Goal: Navigation & Orientation: Find specific page/section

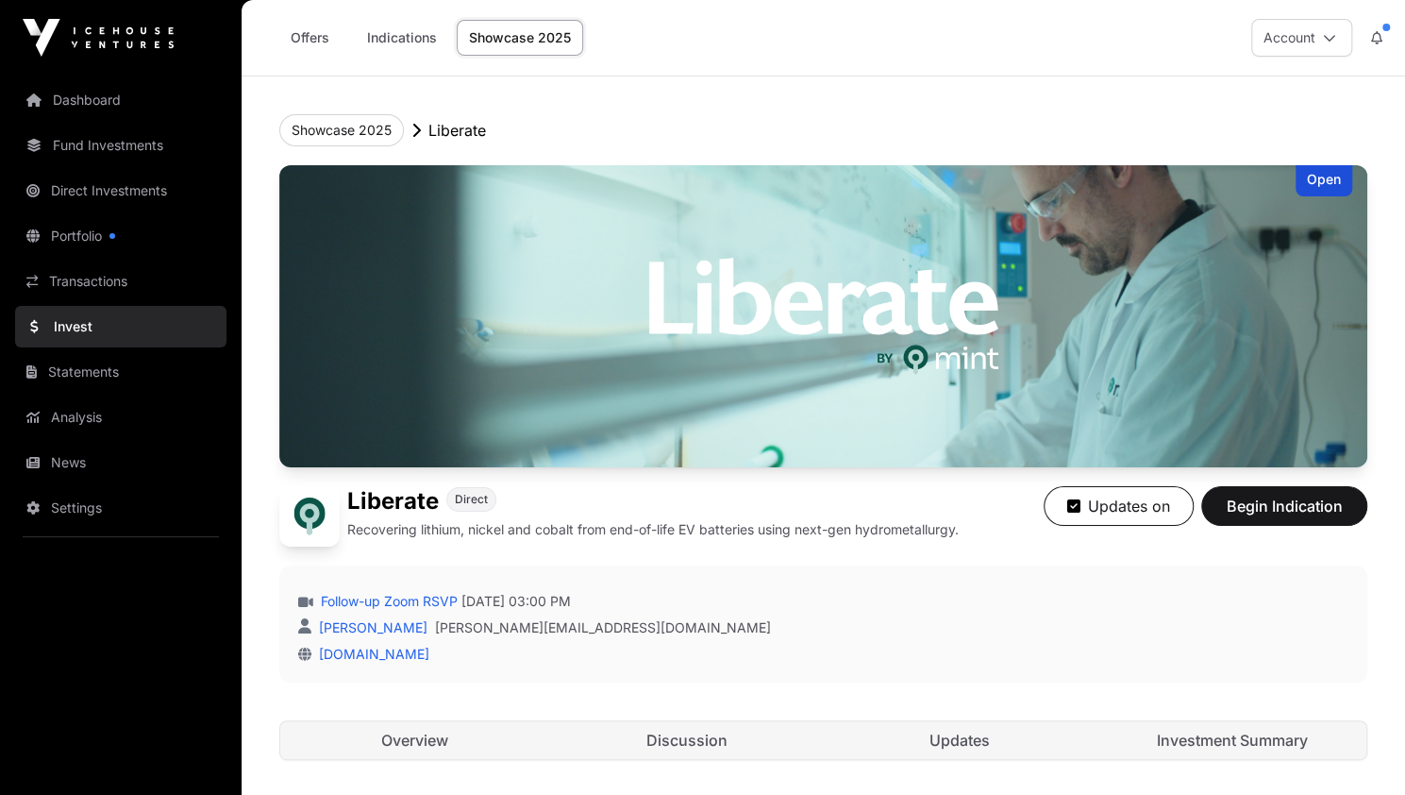
click at [1147, 94] on header "Showcase 2025 Liberate Open Liberate Direct Recovering lithium, nickel and coba…" at bounding box center [823, 436] width 1088 height 721
click at [91, 97] on link "Dashboard" at bounding box center [120, 100] width 211 height 42
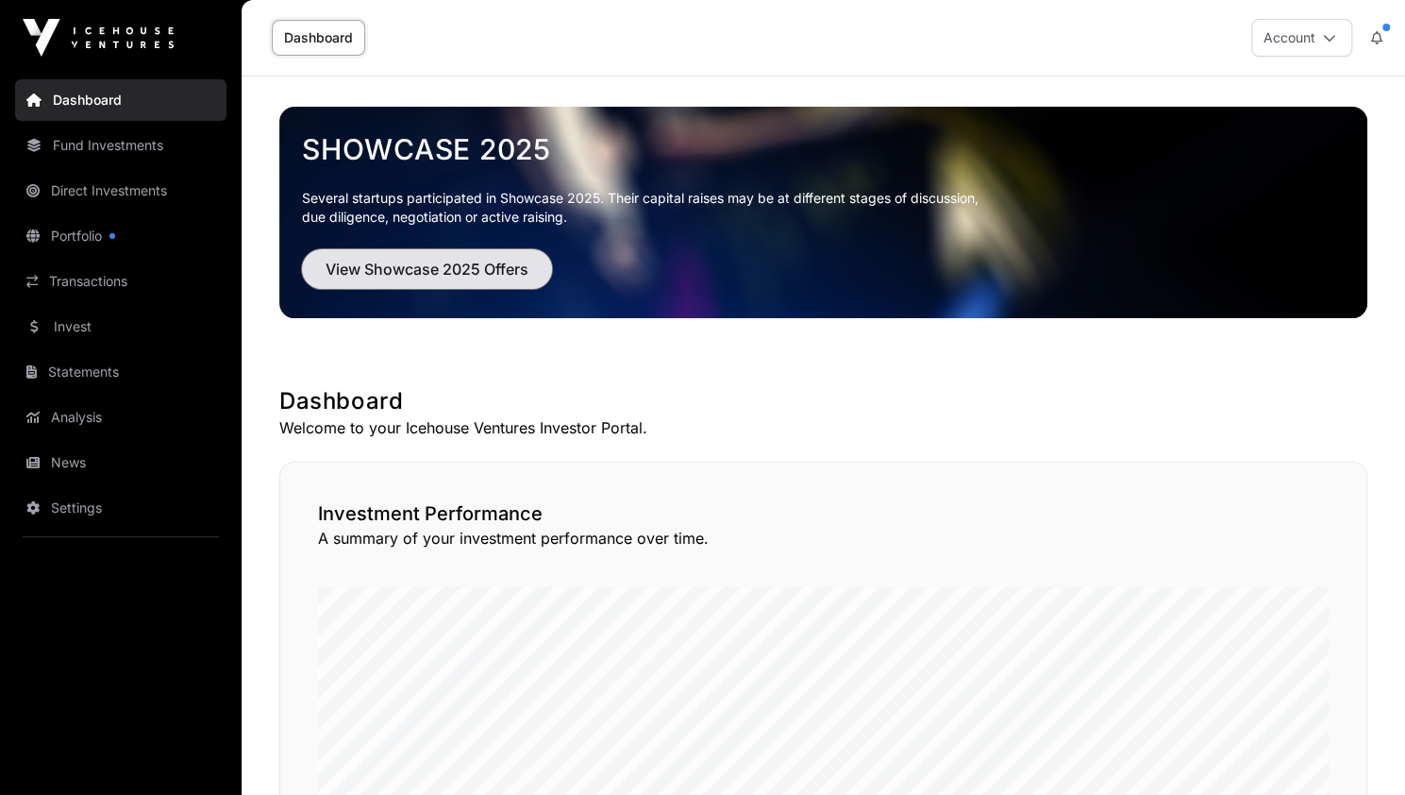
click at [437, 263] on span "View Showcase 2025 Offers" at bounding box center [427, 269] width 203 height 23
click at [414, 267] on span "View Showcase 2025 Offers" at bounding box center [427, 269] width 203 height 23
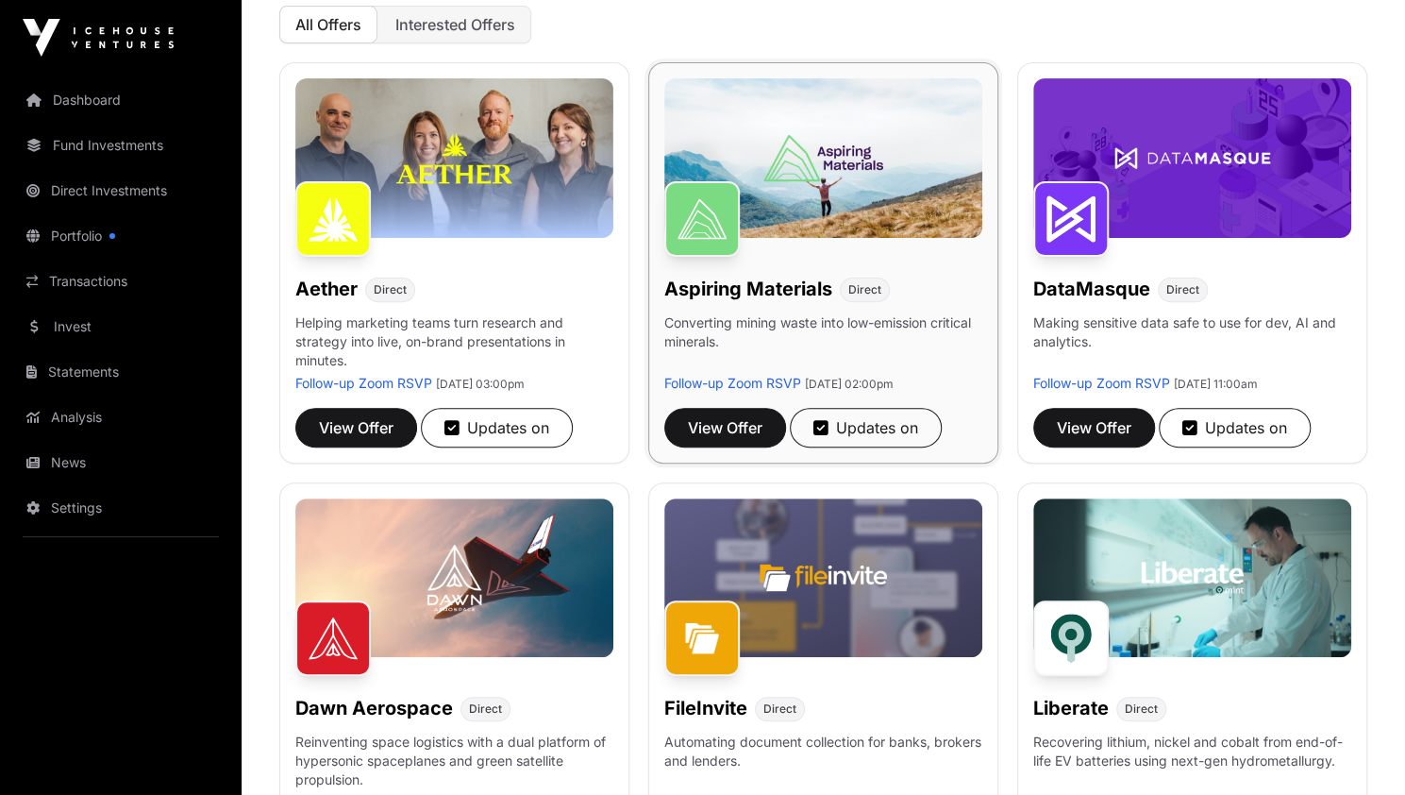
scroll to position [238, 0]
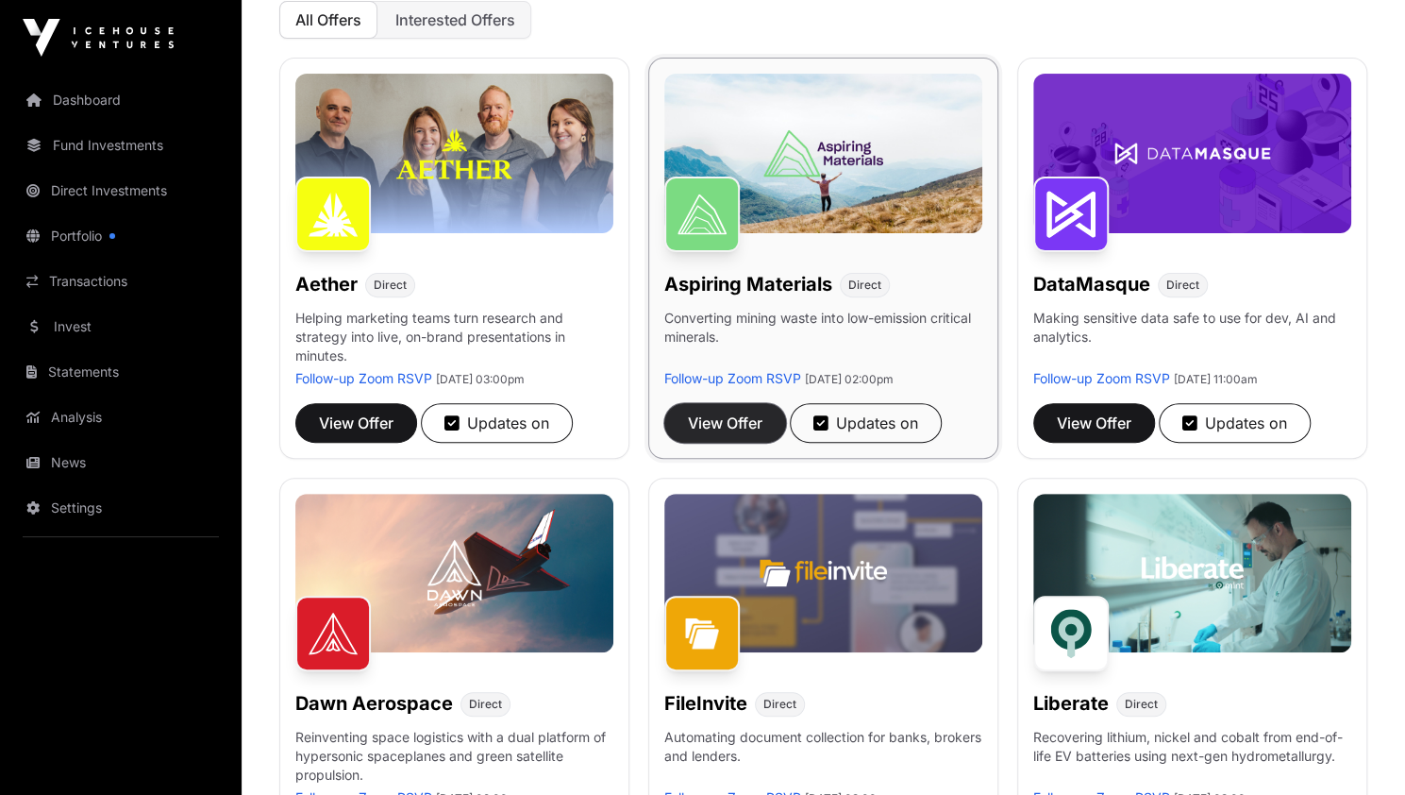
click at [724, 414] on span "View Offer" at bounding box center [725, 422] width 75 height 23
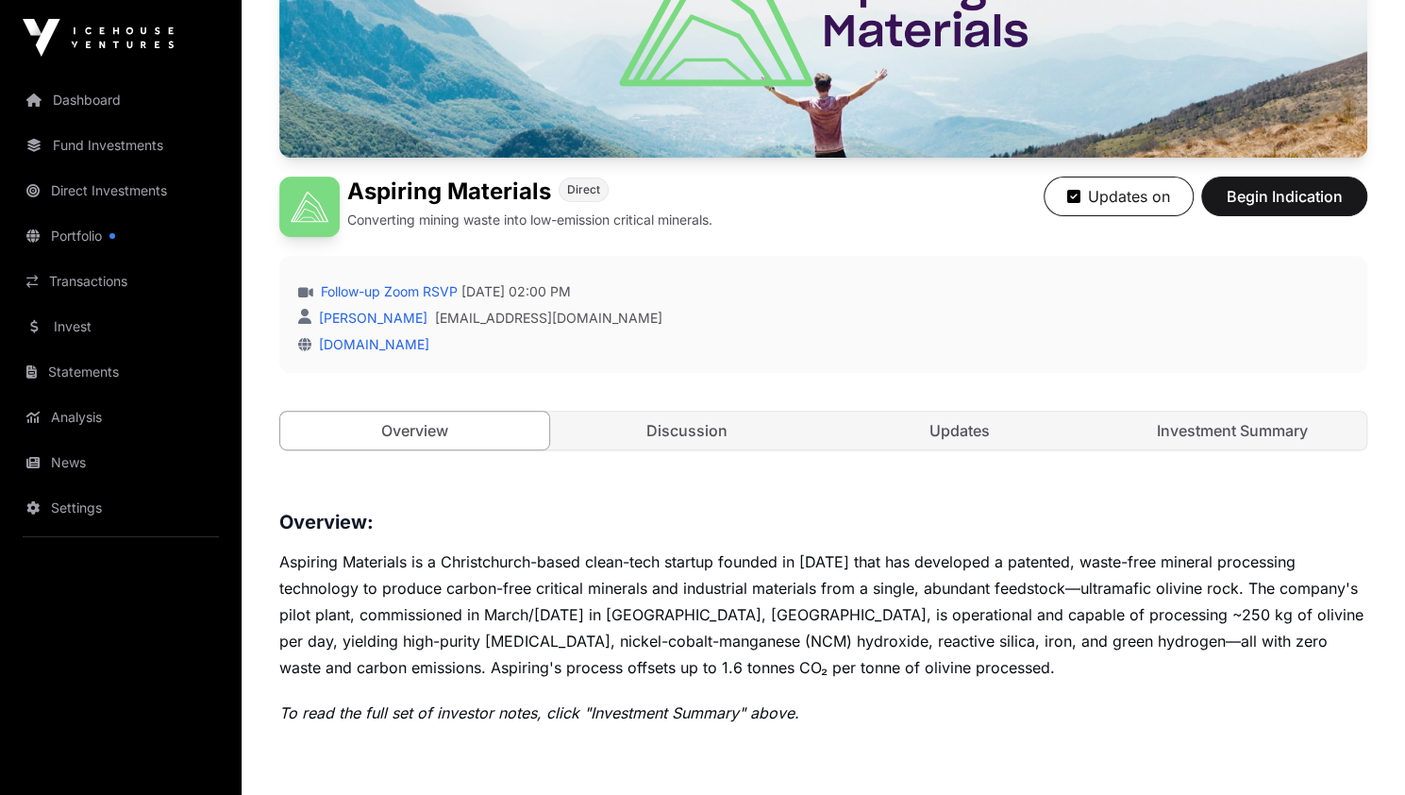
scroll to position [312, 0]
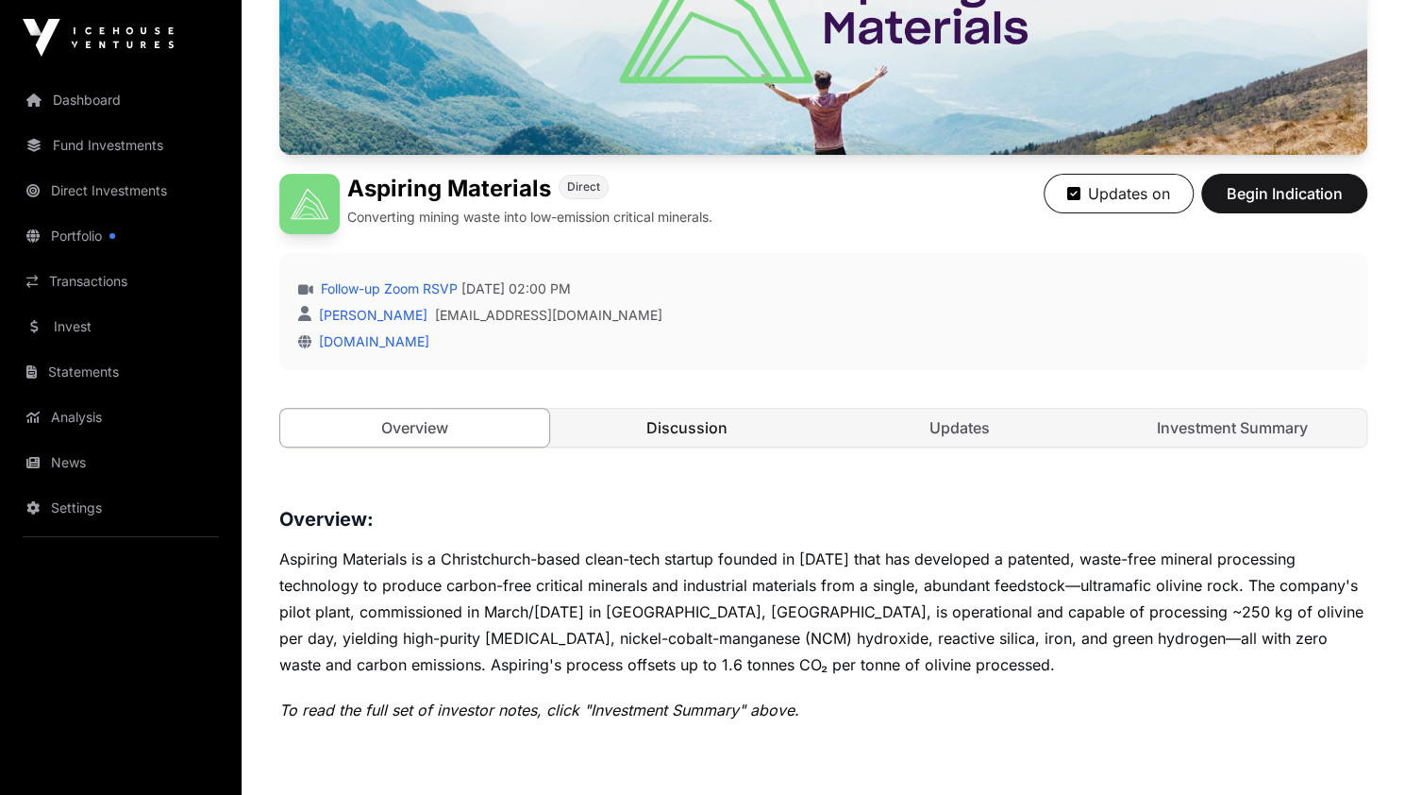
click at [705, 429] on link "Discussion" at bounding box center [687, 428] width 269 height 38
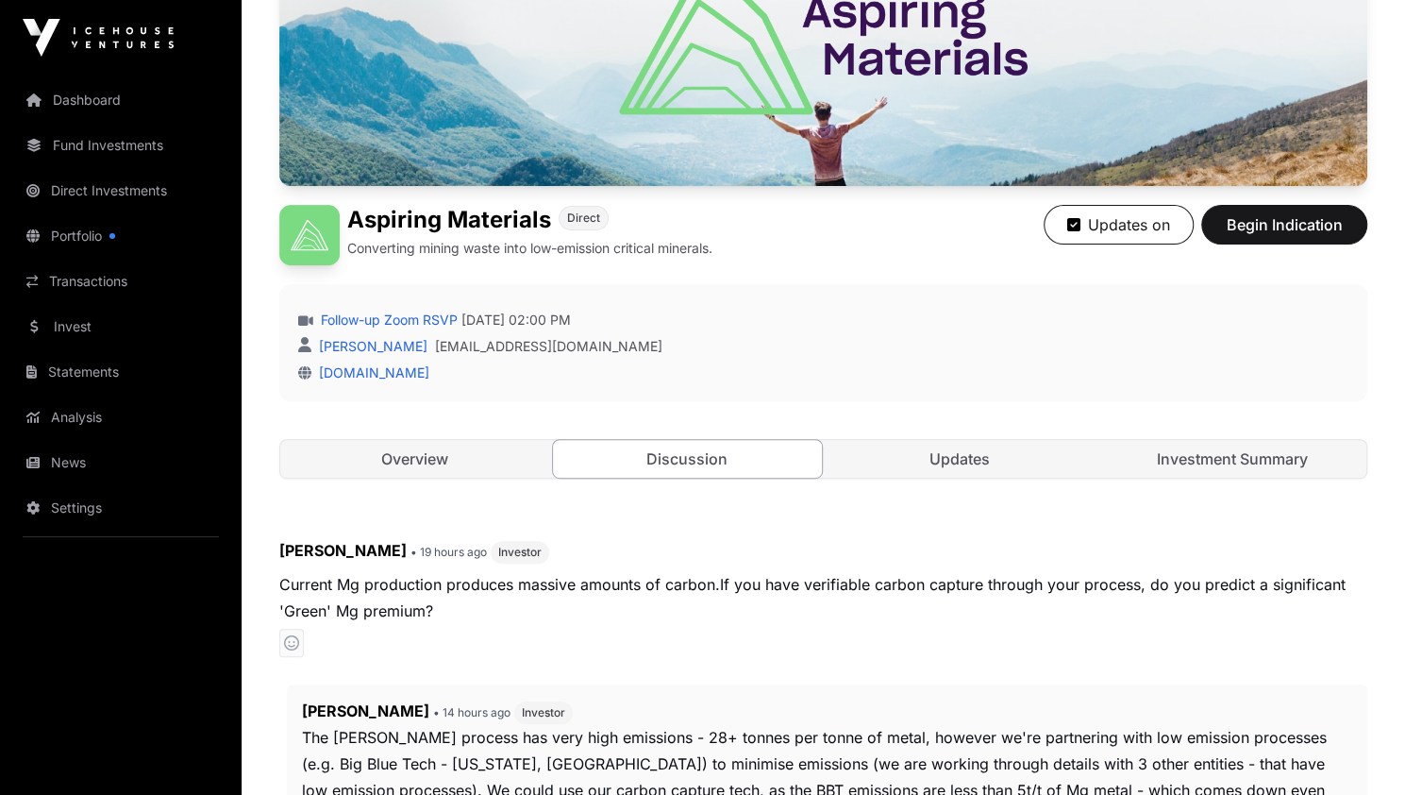
scroll to position [280, 0]
click at [966, 450] on link "Updates" at bounding box center [960, 460] width 269 height 38
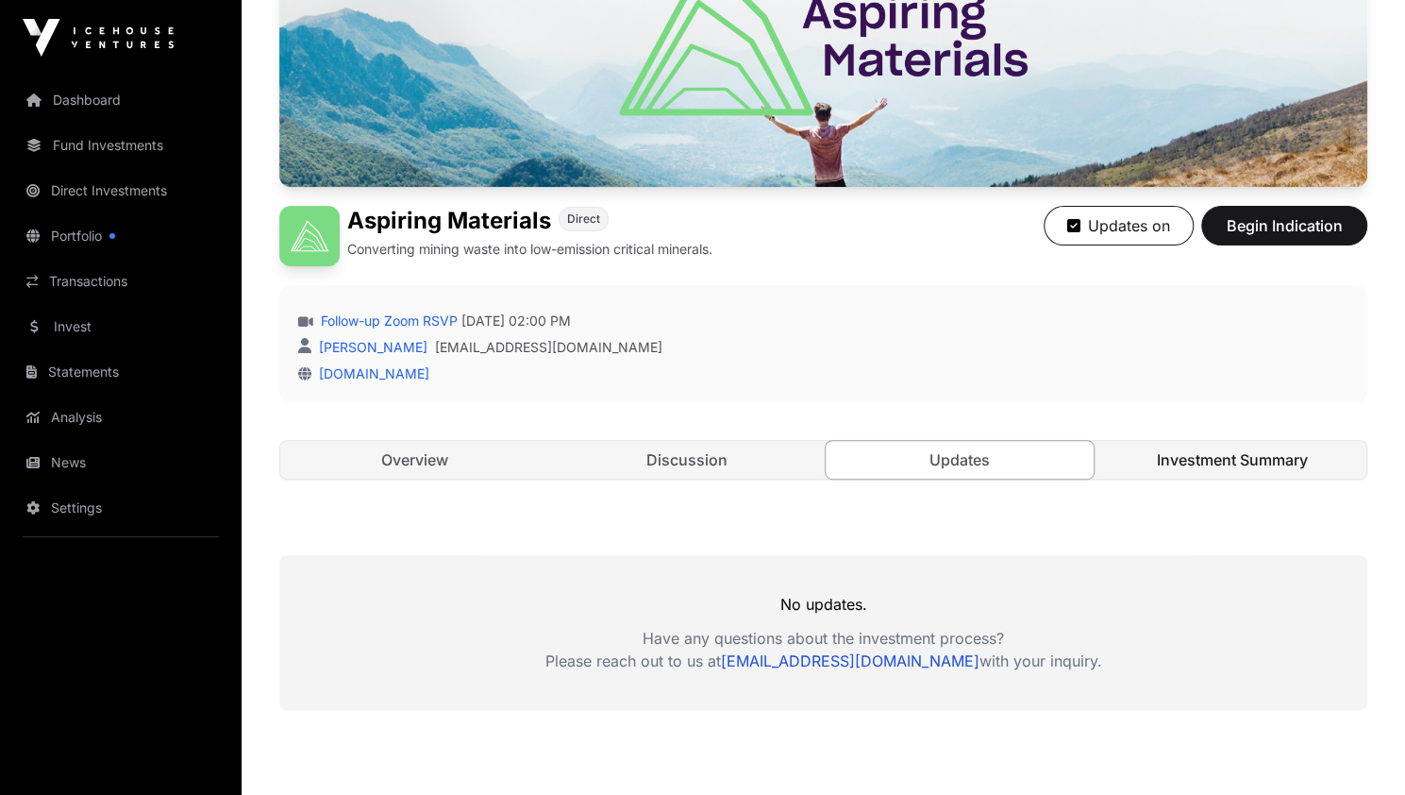
click at [1207, 456] on link "Investment Summary" at bounding box center [1232, 460] width 269 height 38
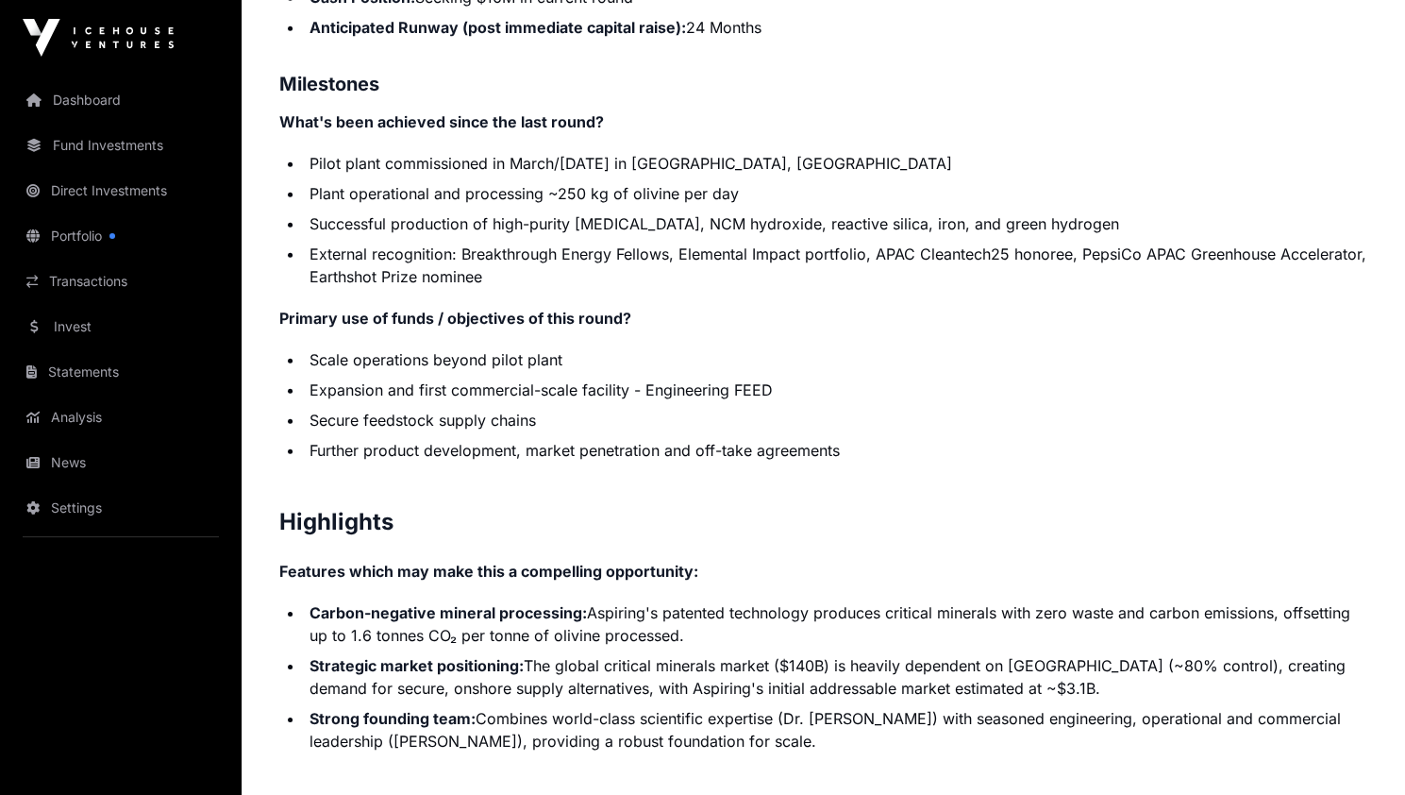
scroll to position [3207, 0]
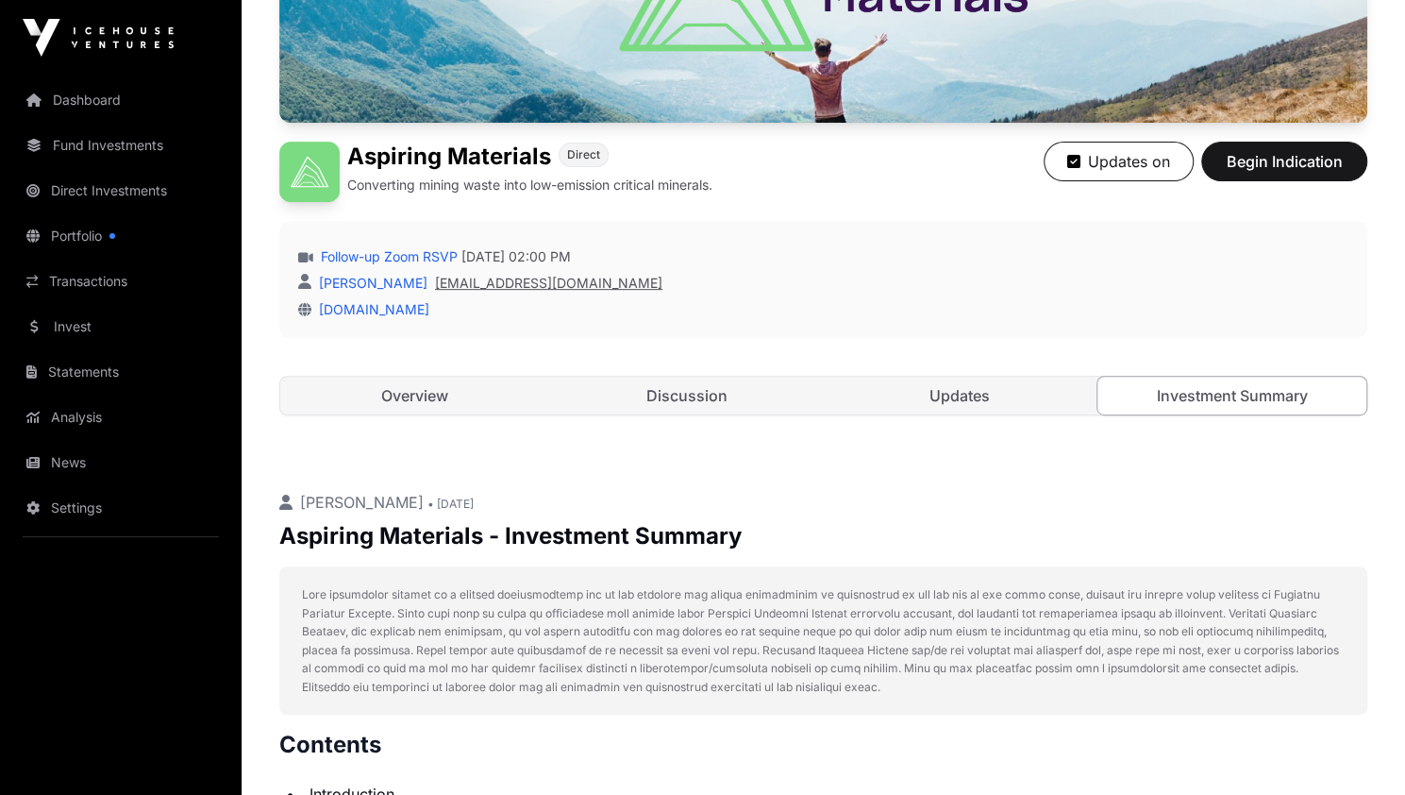
scroll to position [347, 0]
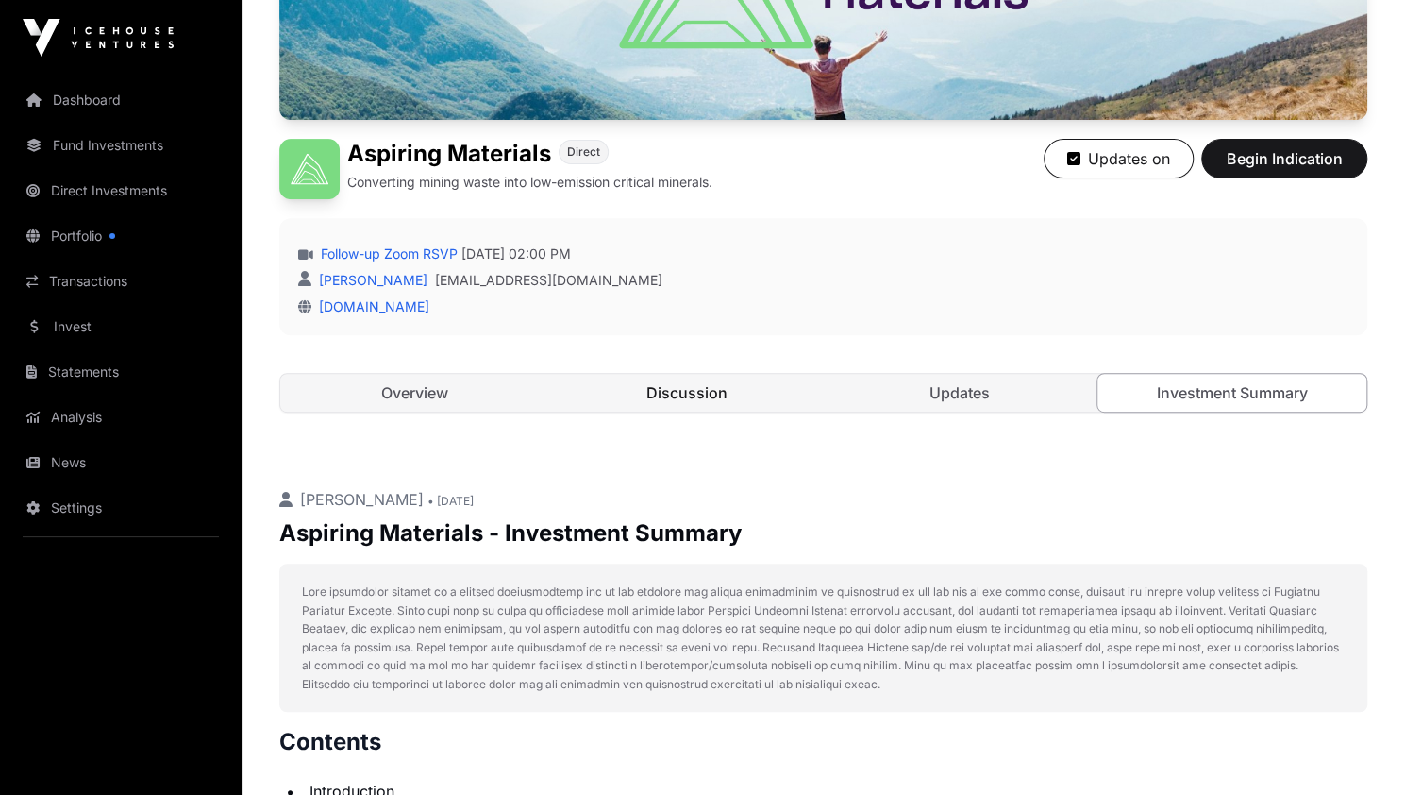
click at [688, 385] on link "Discussion" at bounding box center [687, 393] width 269 height 38
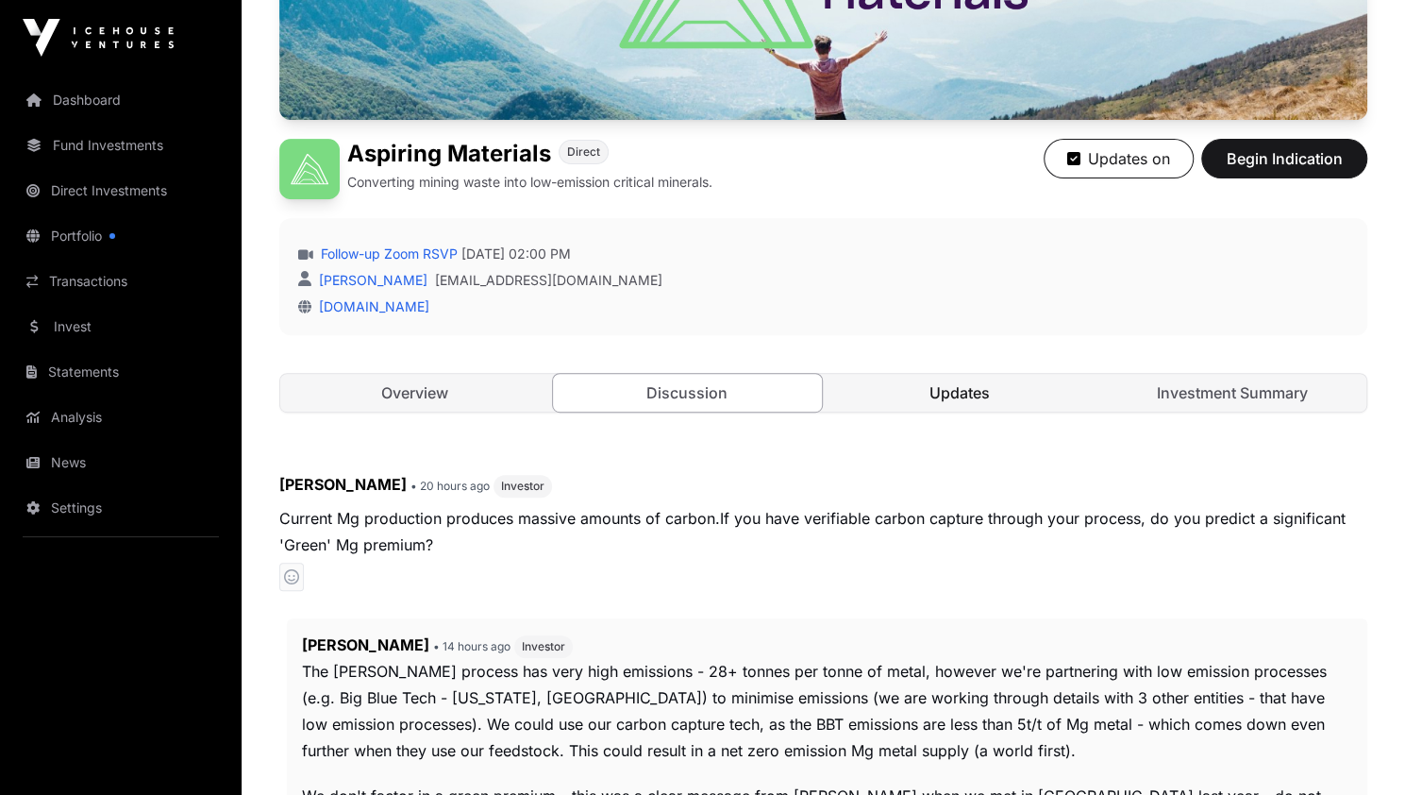
click at [940, 380] on link "Updates" at bounding box center [960, 393] width 269 height 38
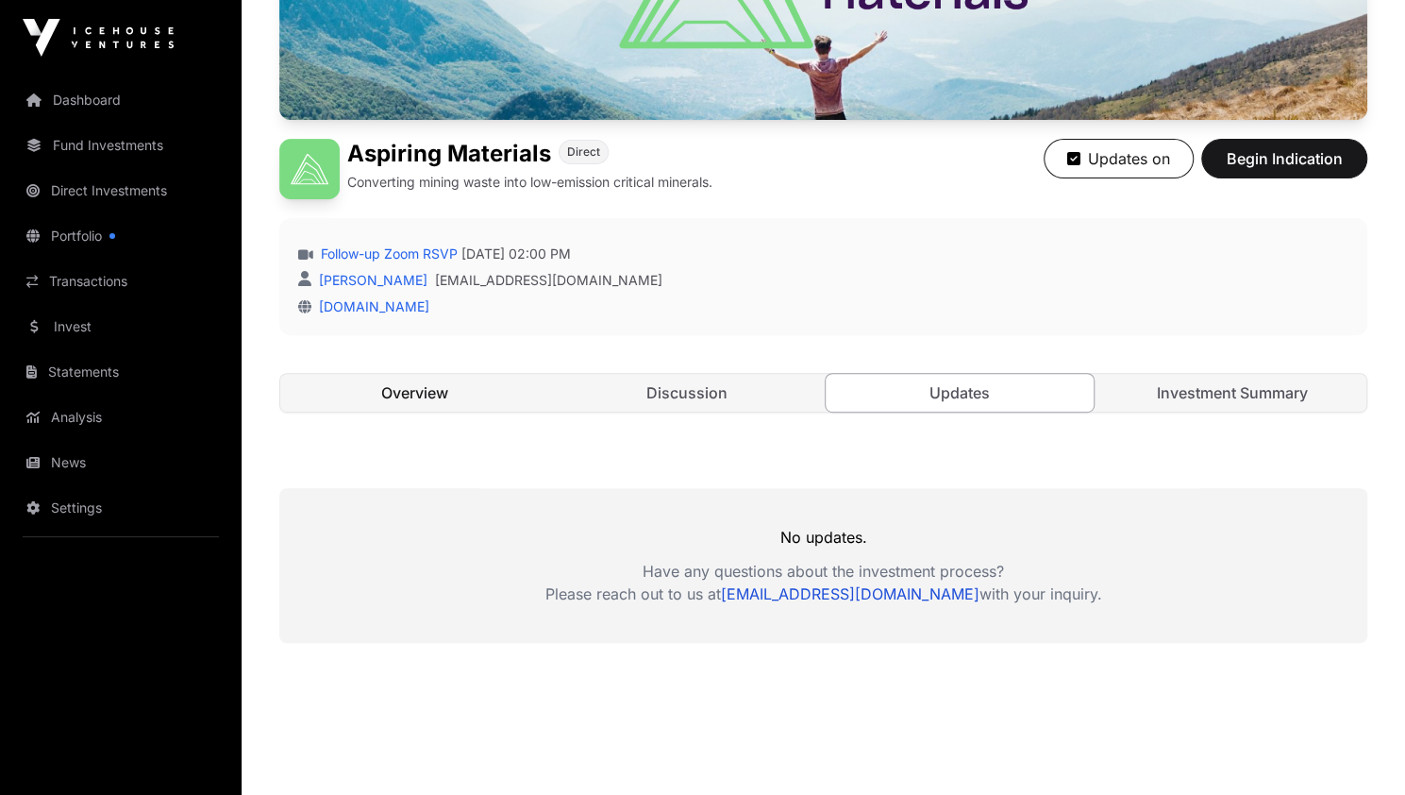
click at [410, 390] on link "Overview" at bounding box center [414, 393] width 269 height 38
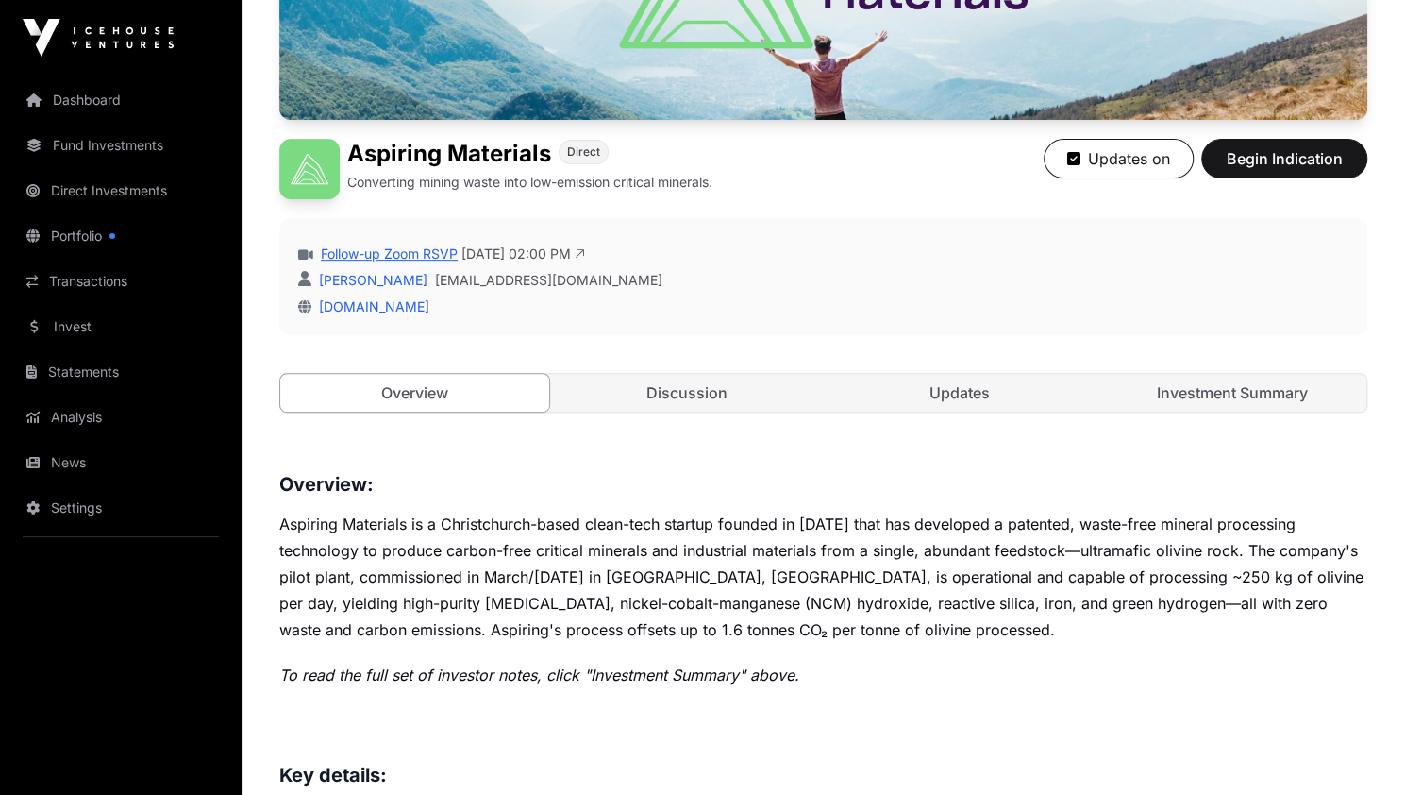
click at [427, 250] on link "Follow-up Zoom RSVP" at bounding box center [387, 253] width 141 height 19
click at [1210, 394] on link "Investment Summary" at bounding box center [1232, 393] width 269 height 38
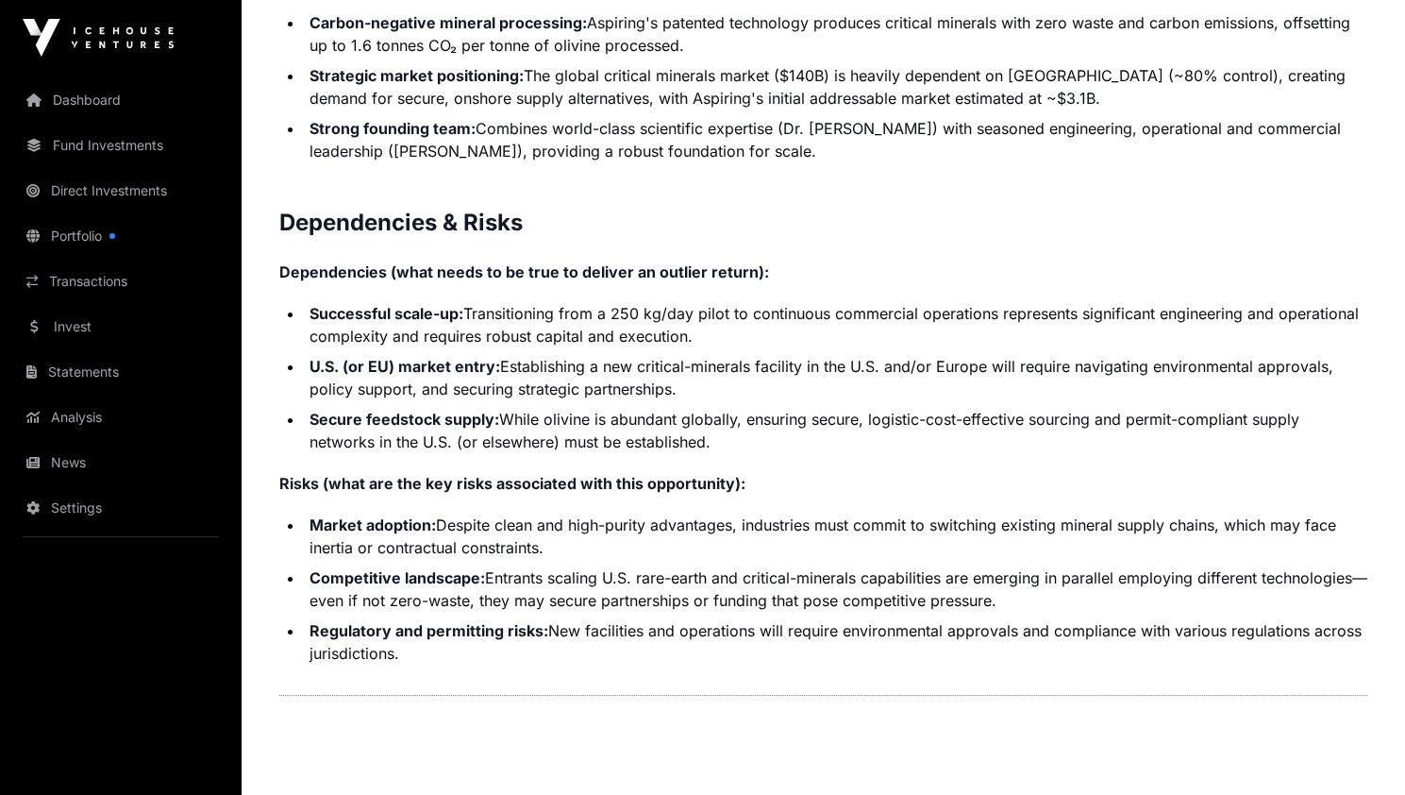
scroll to position [3978, 0]
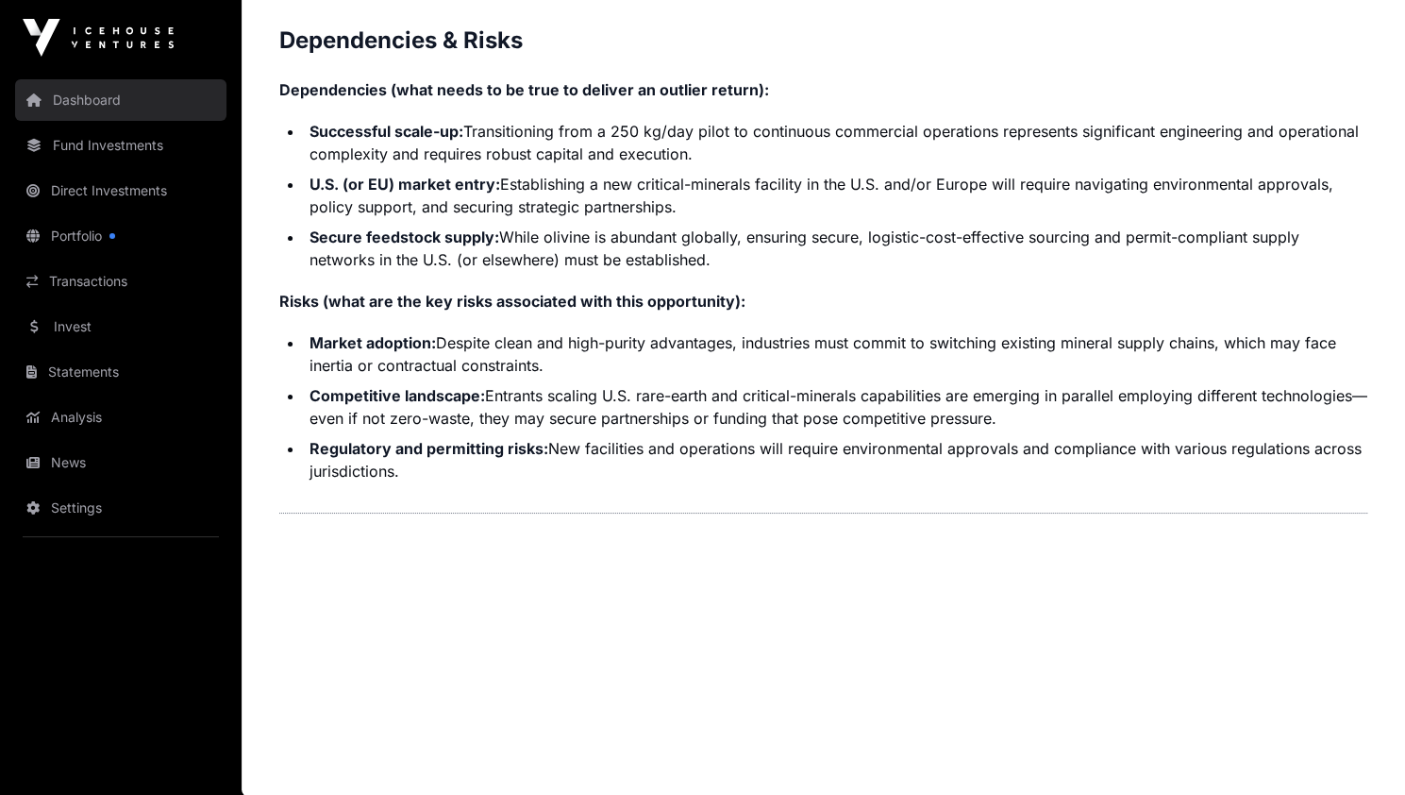
click at [96, 98] on link "Dashboard" at bounding box center [120, 100] width 211 height 42
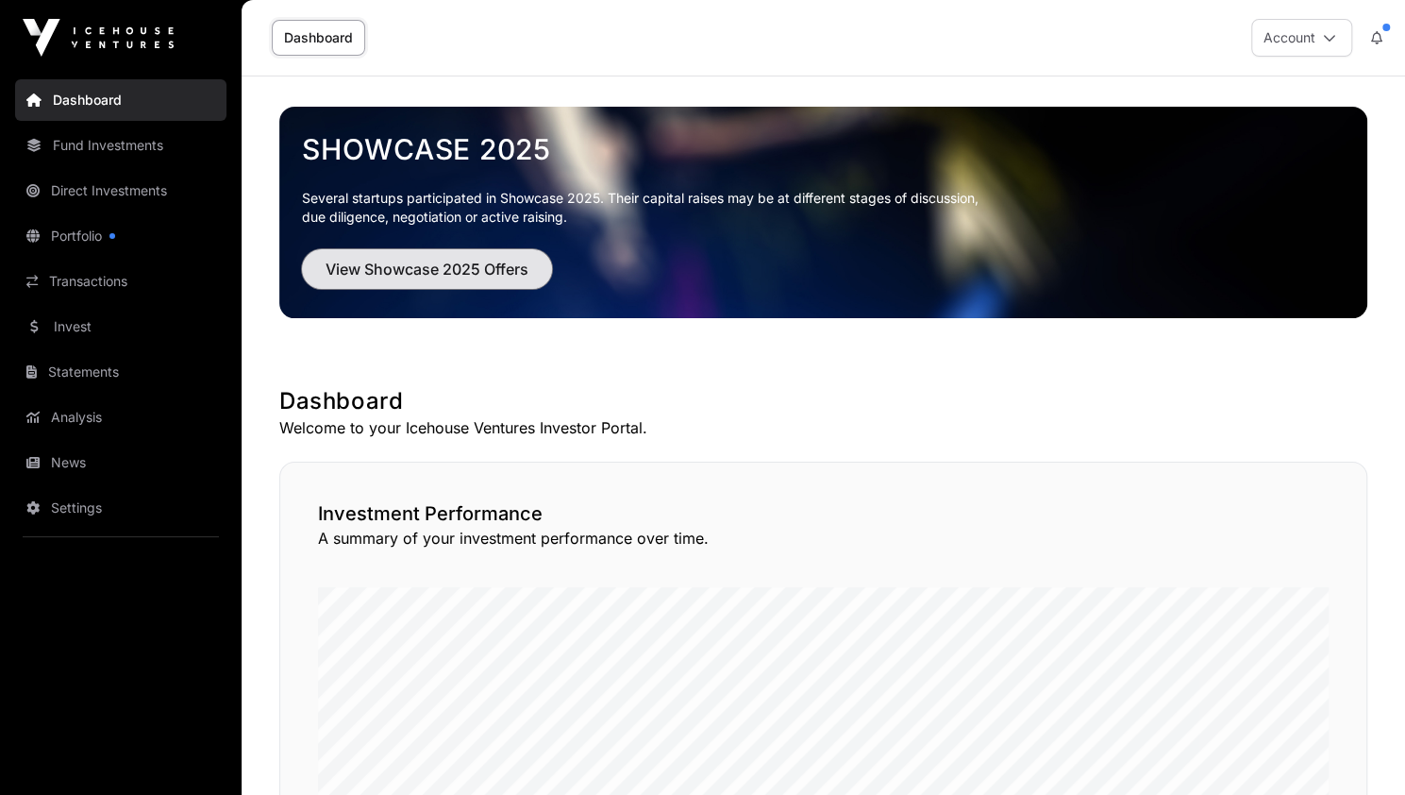
click at [425, 260] on span "View Showcase 2025 Offers" at bounding box center [427, 269] width 203 height 23
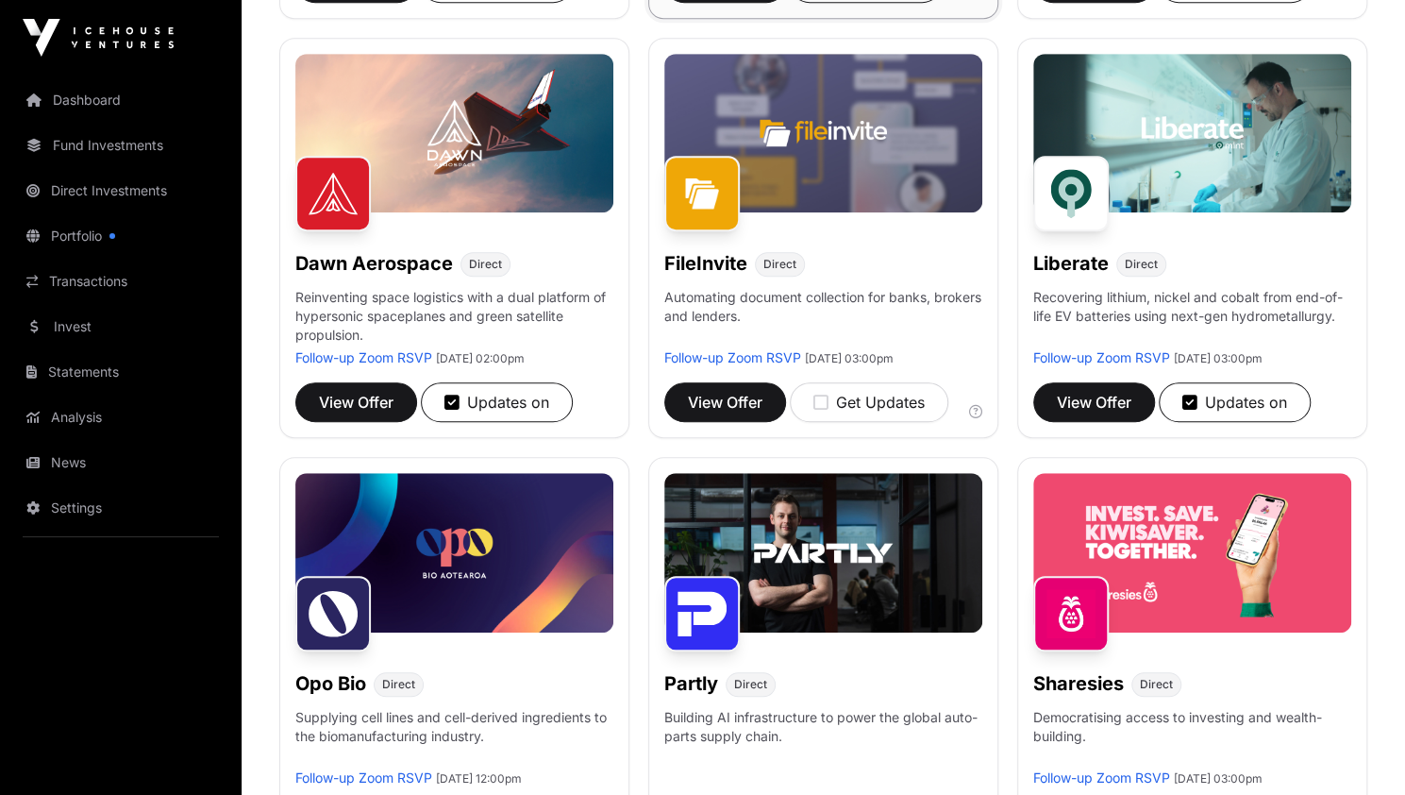
scroll to position [679, 0]
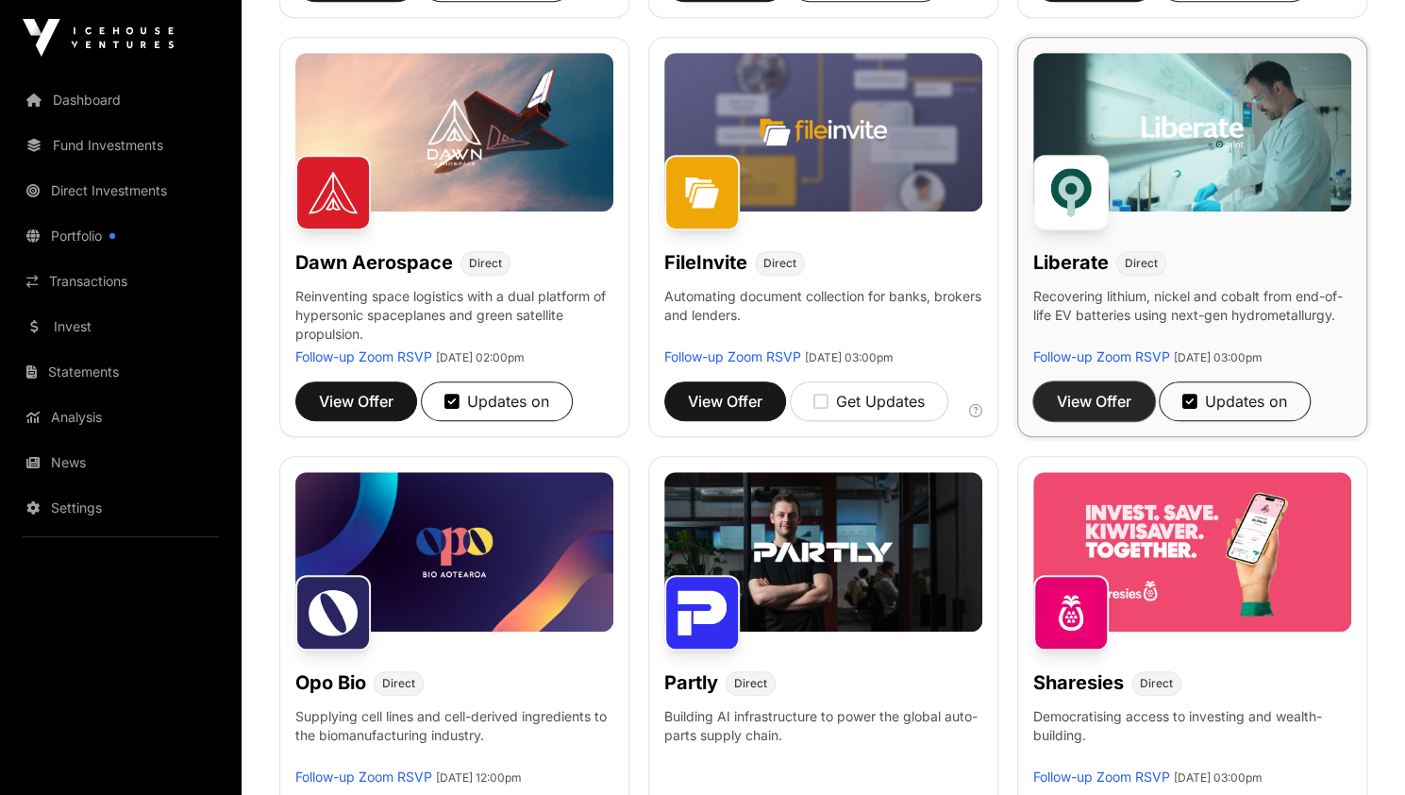
click at [1090, 399] on span "View Offer" at bounding box center [1094, 401] width 75 height 23
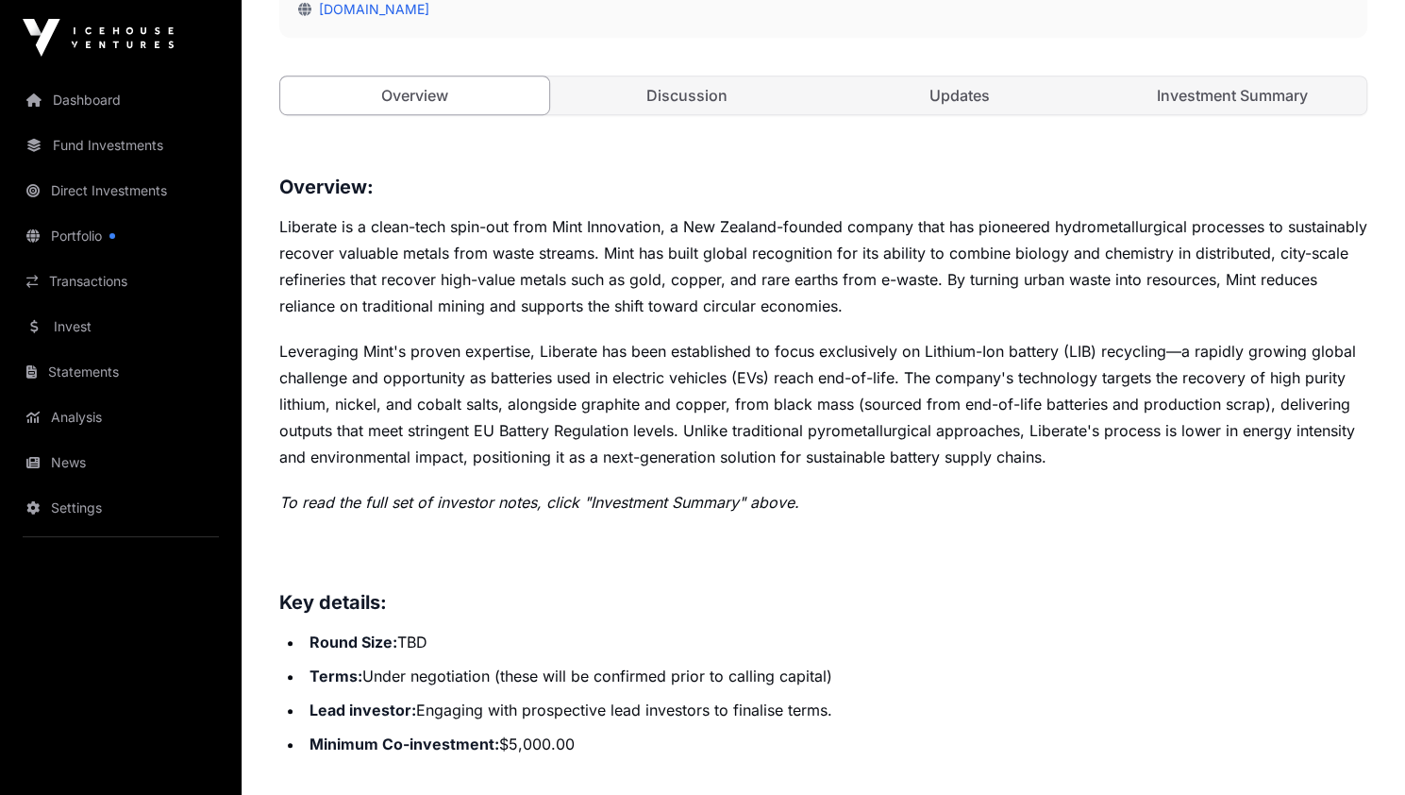
scroll to position [670, 0]
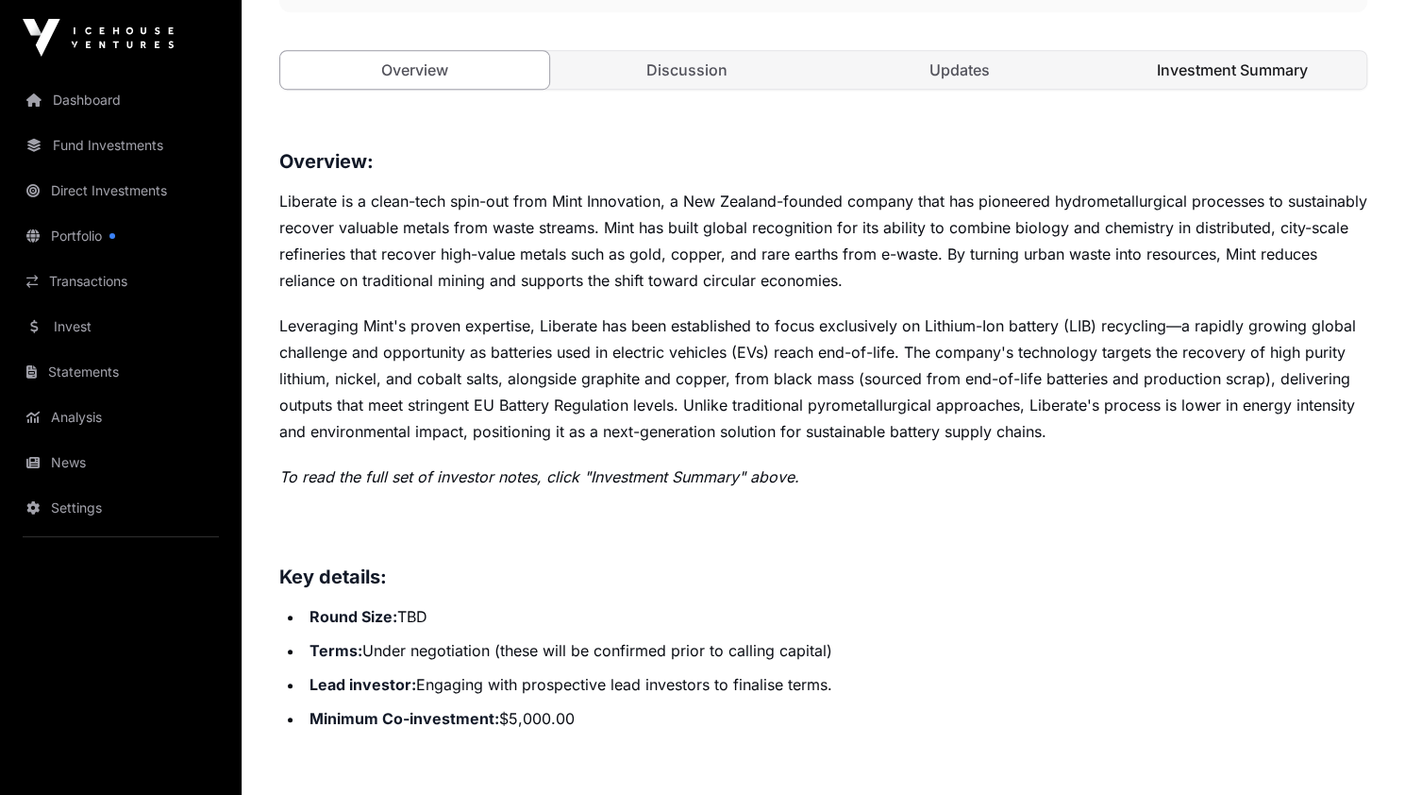
click at [1210, 71] on link "Investment Summary" at bounding box center [1232, 70] width 269 height 38
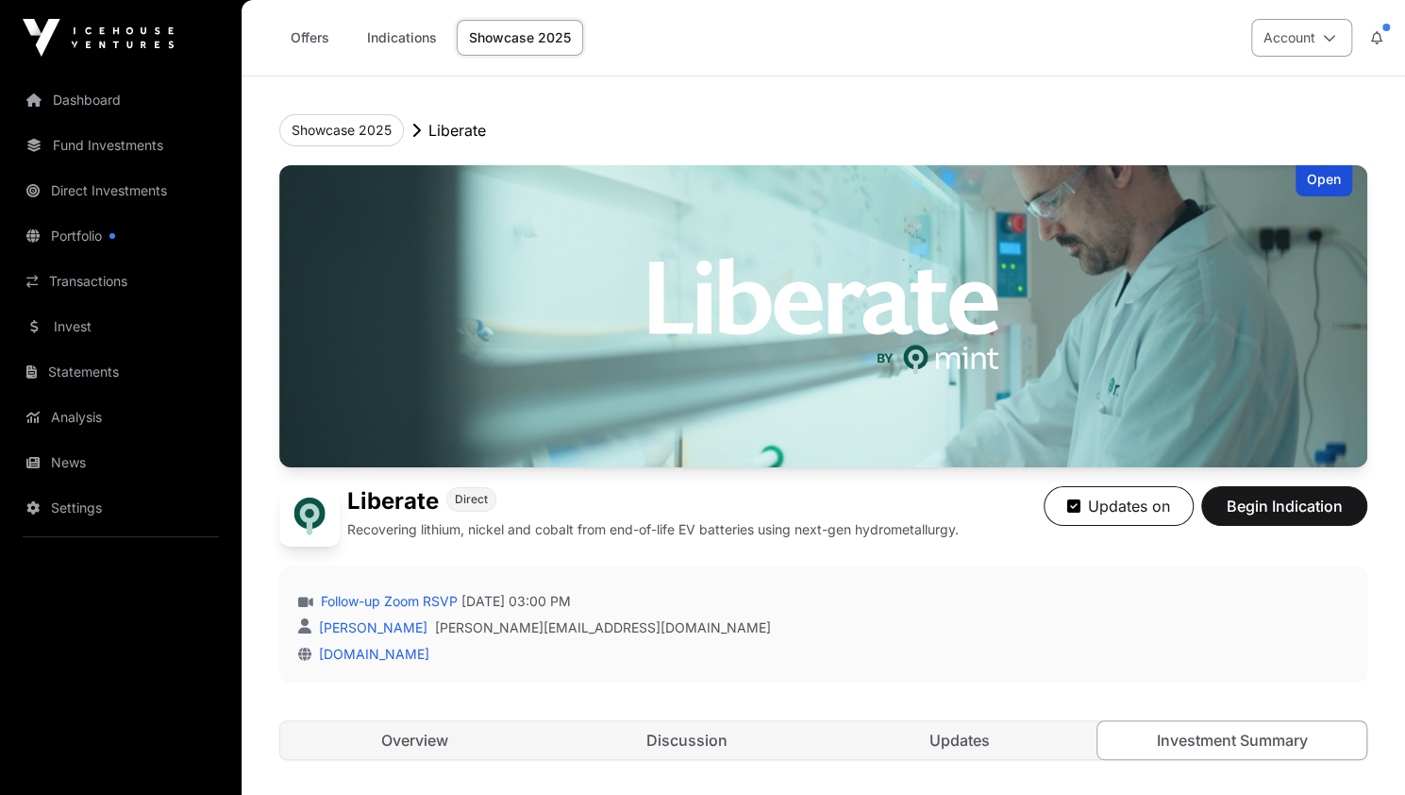
click at [1308, 41] on button "Account" at bounding box center [1301, 38] width 101 height 38
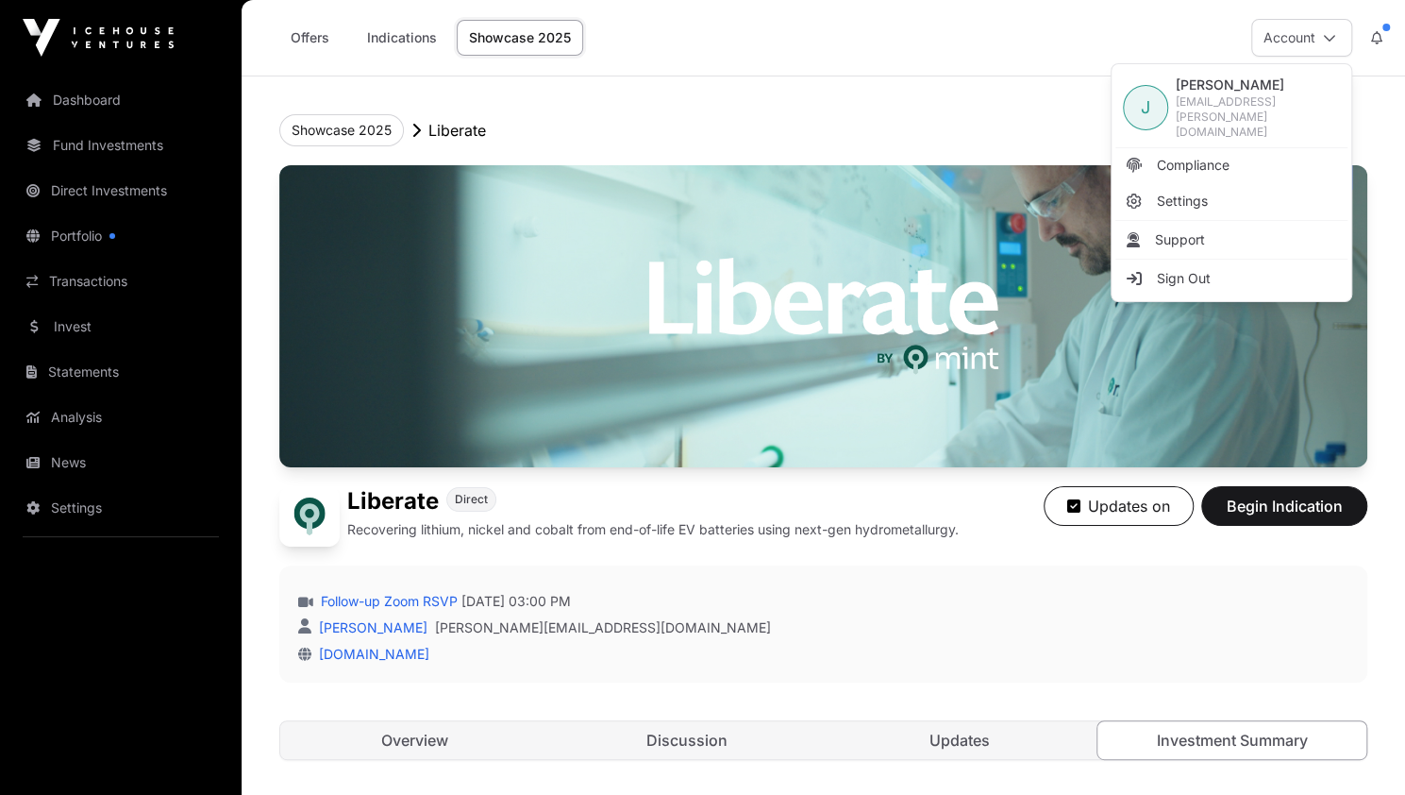
click at [1380, 35] on icon at bounding box center [1376, 37] width 11 height 13
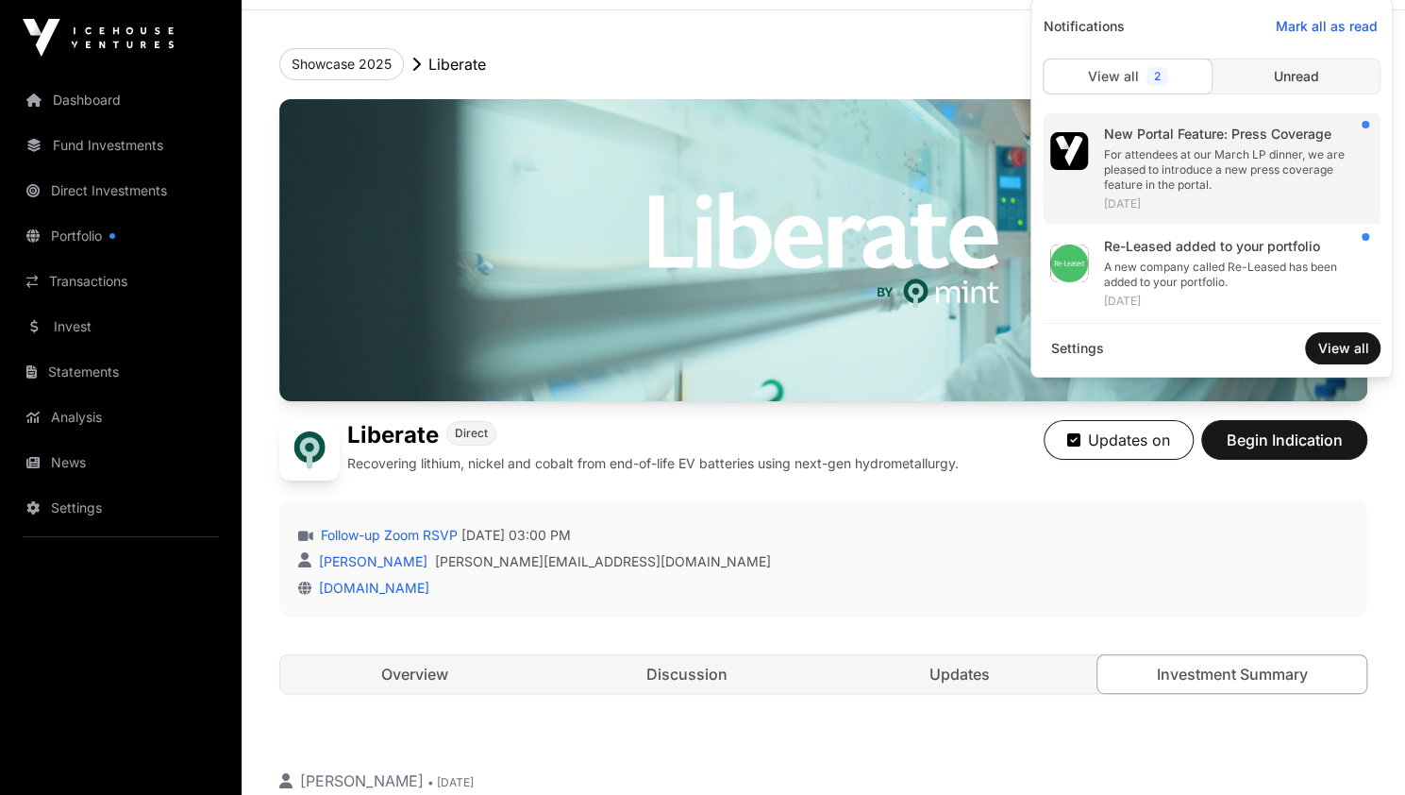
scroll to position [68, 0]
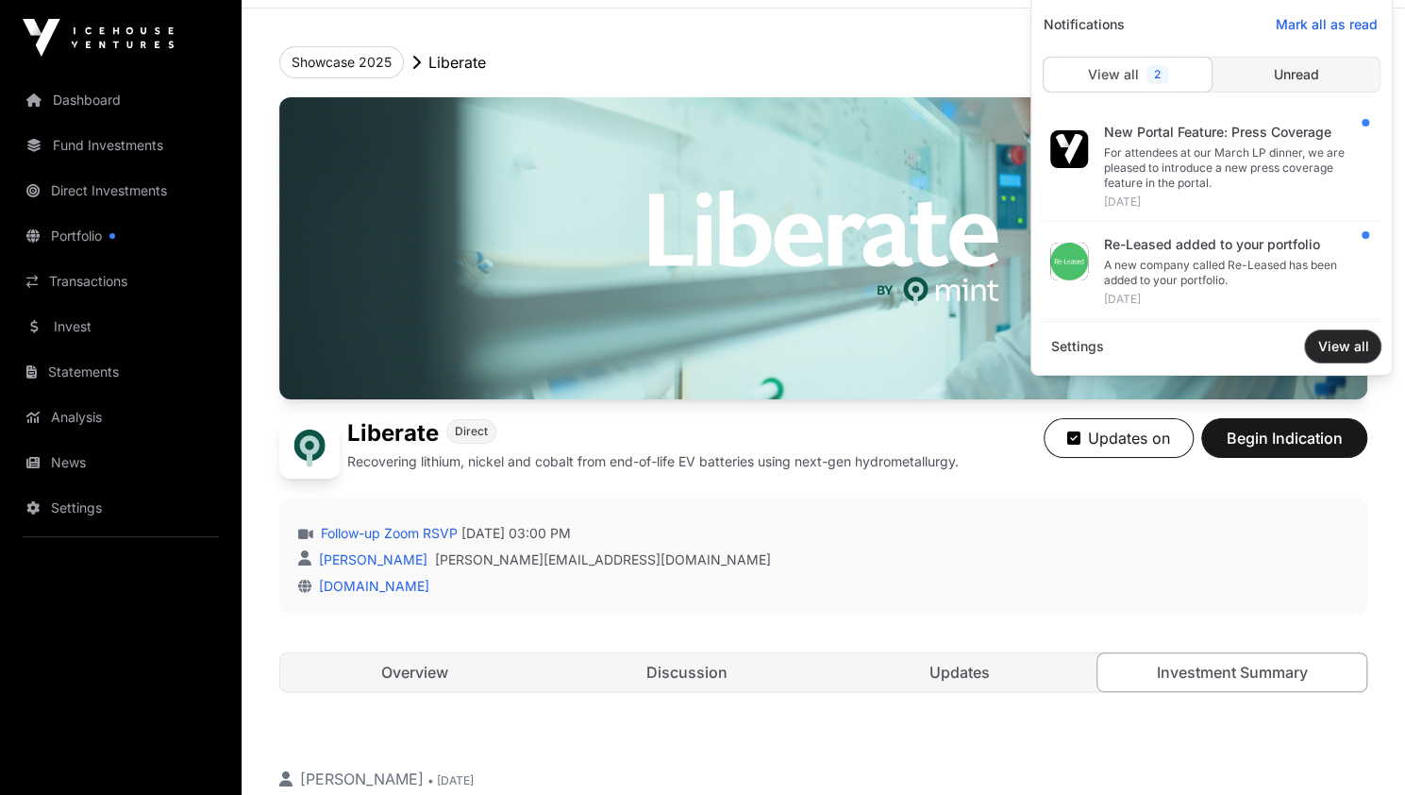
click at [1336, 339] on span "View all" at bounding box center [1342, 346] width 51 height 19
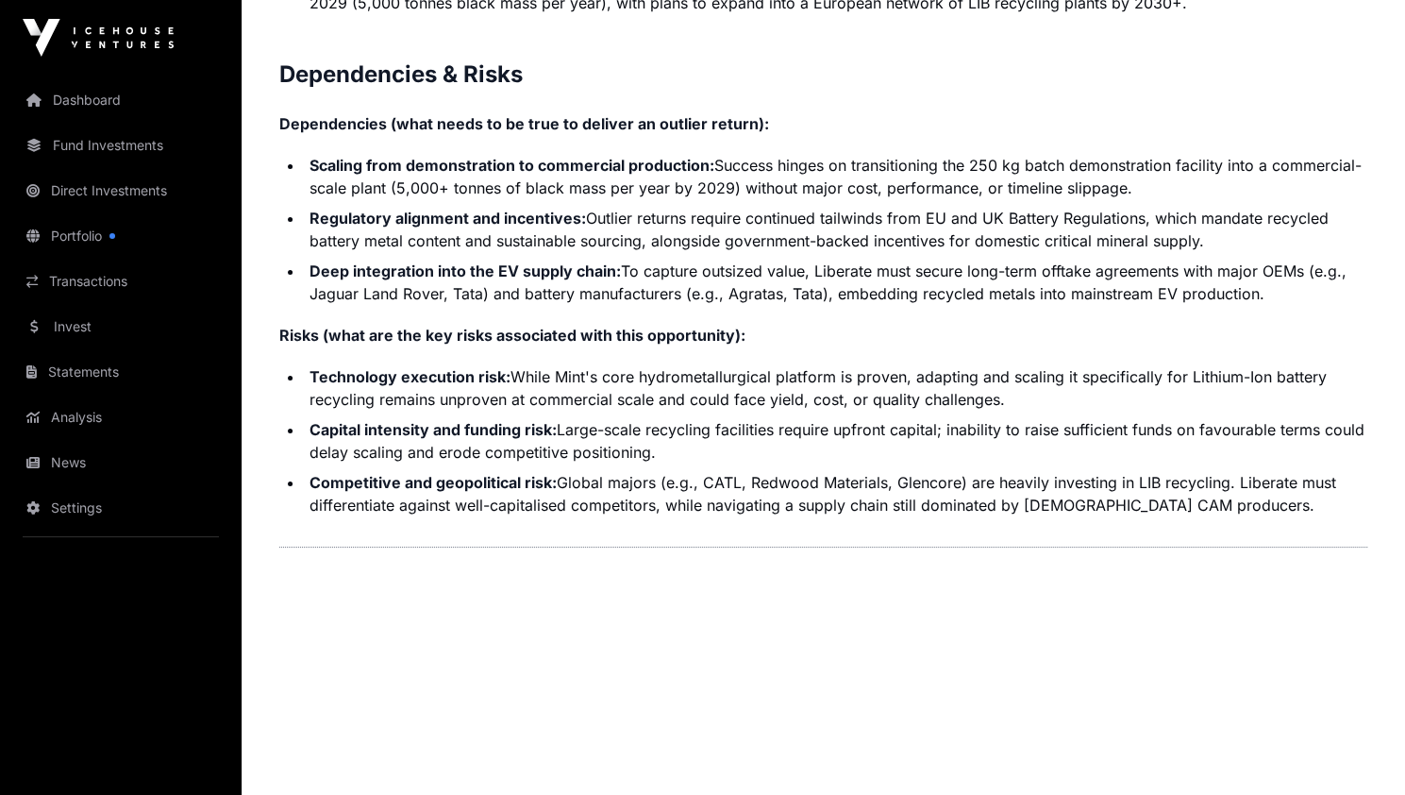
scroll to position [4193, 0]
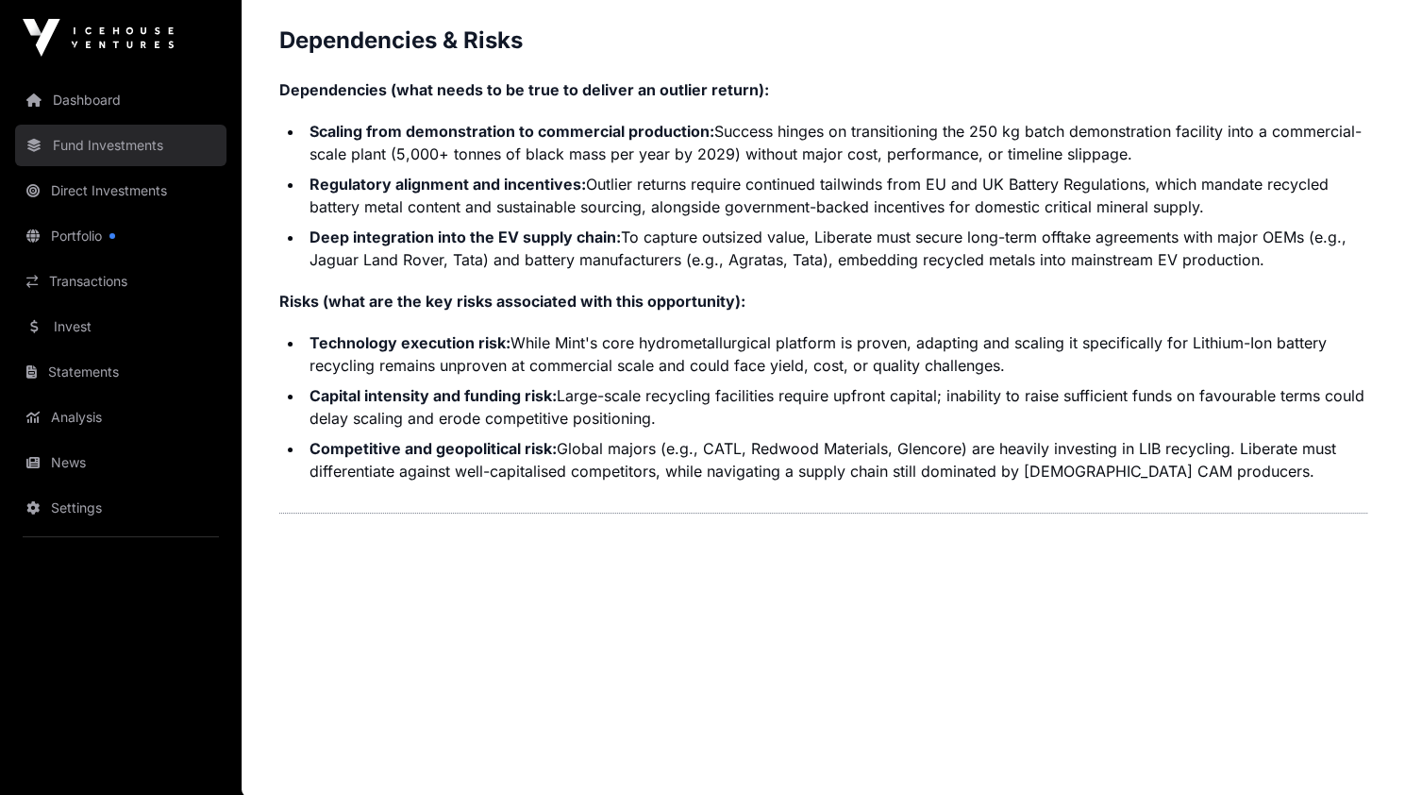
click at [105, 135] on link "Fund Investments" at bounding box center [120, 146] width 211 height 42
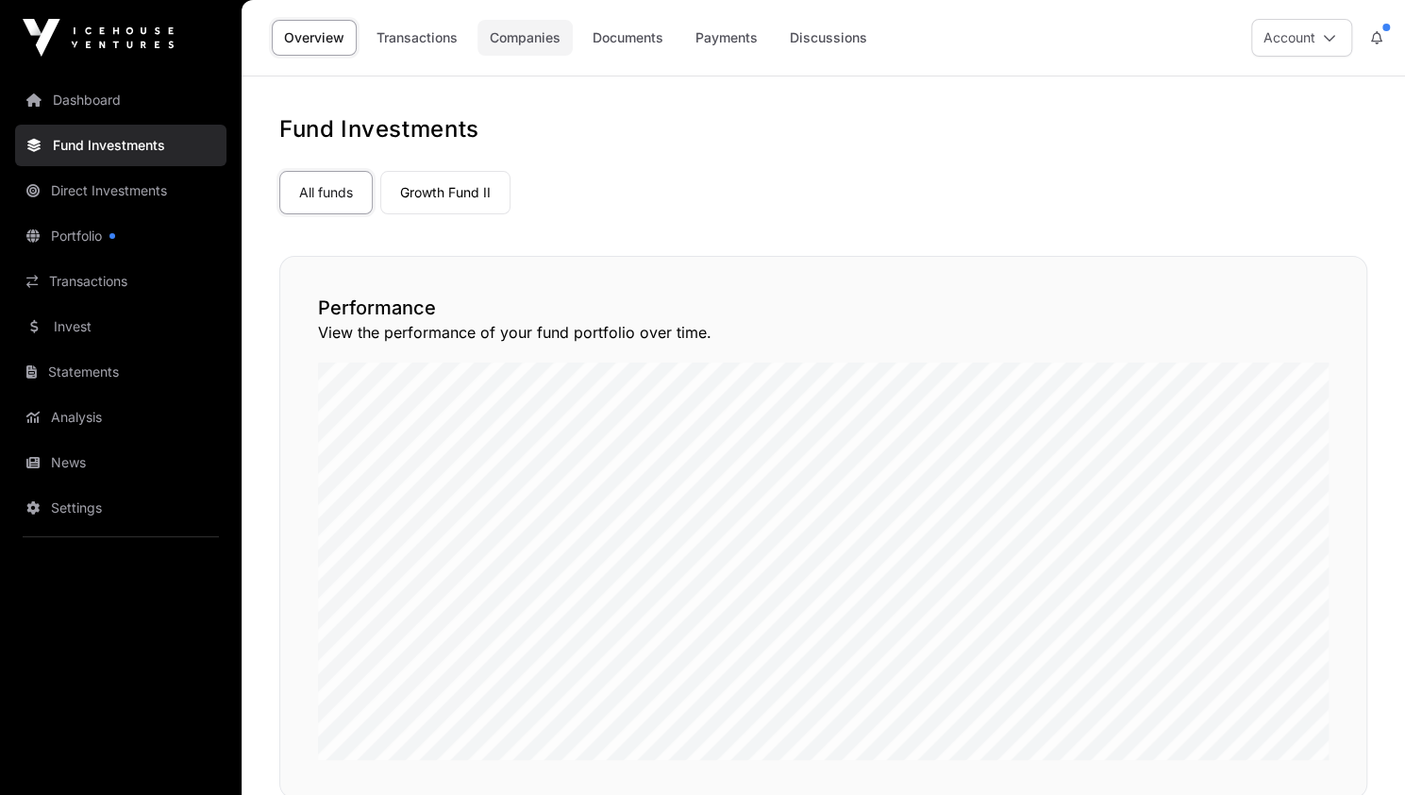
click at [524, 42] on link "Companies" at bounding box center [525, 38] width 95 height 36
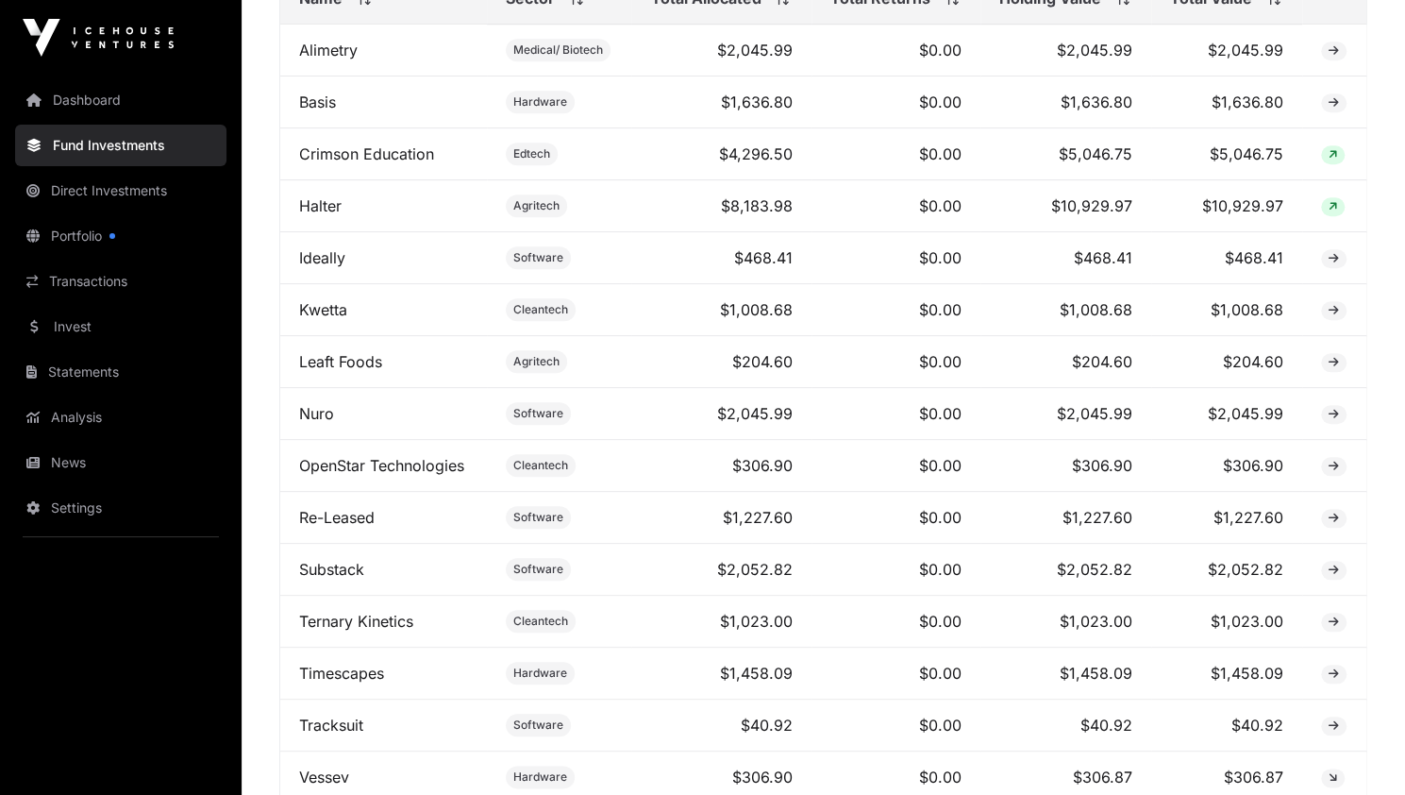
scroll to position [828, 0]
click at [404, 545] on td "Re-Leased" at bounding box center [383, 519] width 207 height 52
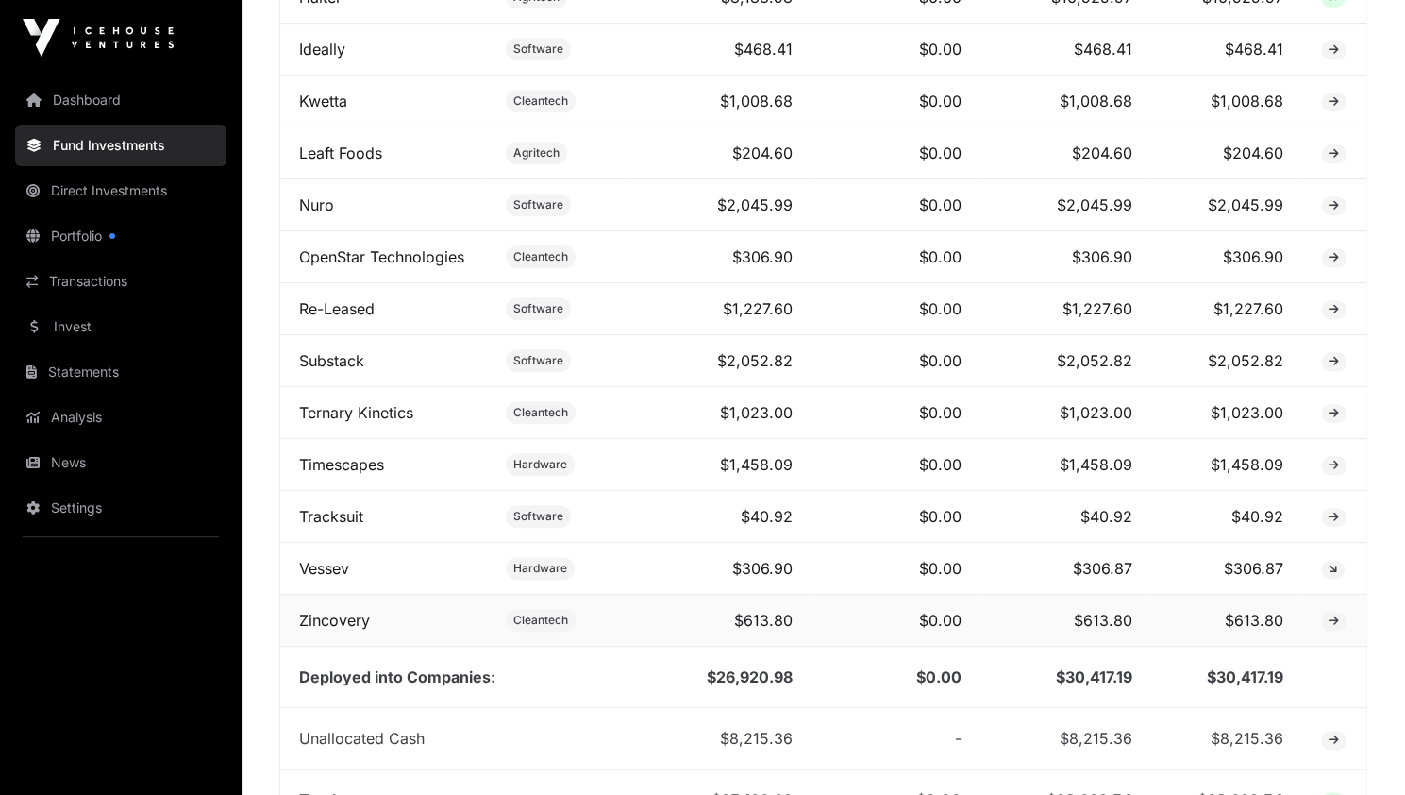
scroll to position [1236, 0]
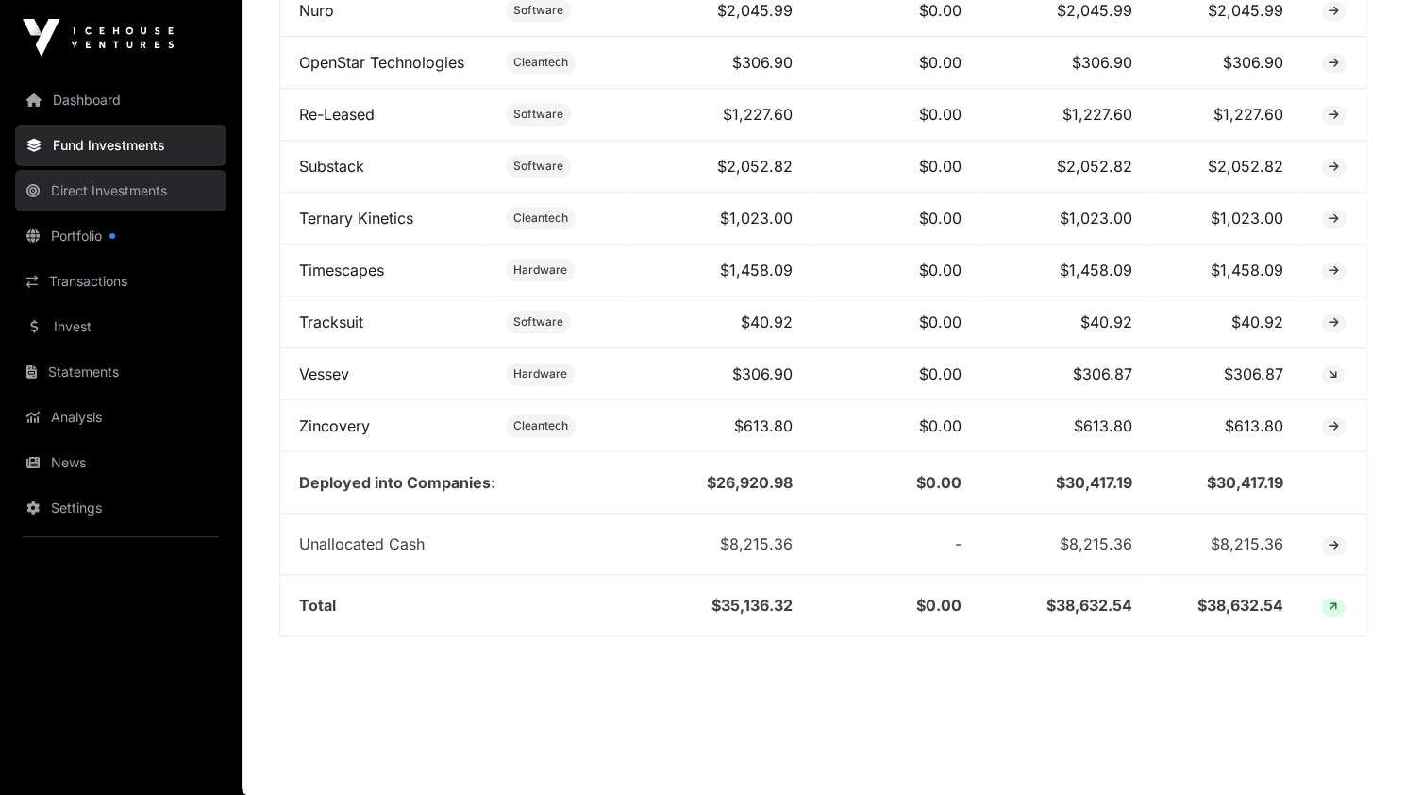
click at [117, 188] on link "Direct Investments" at bounding box center [120, 191] width 211 height 42
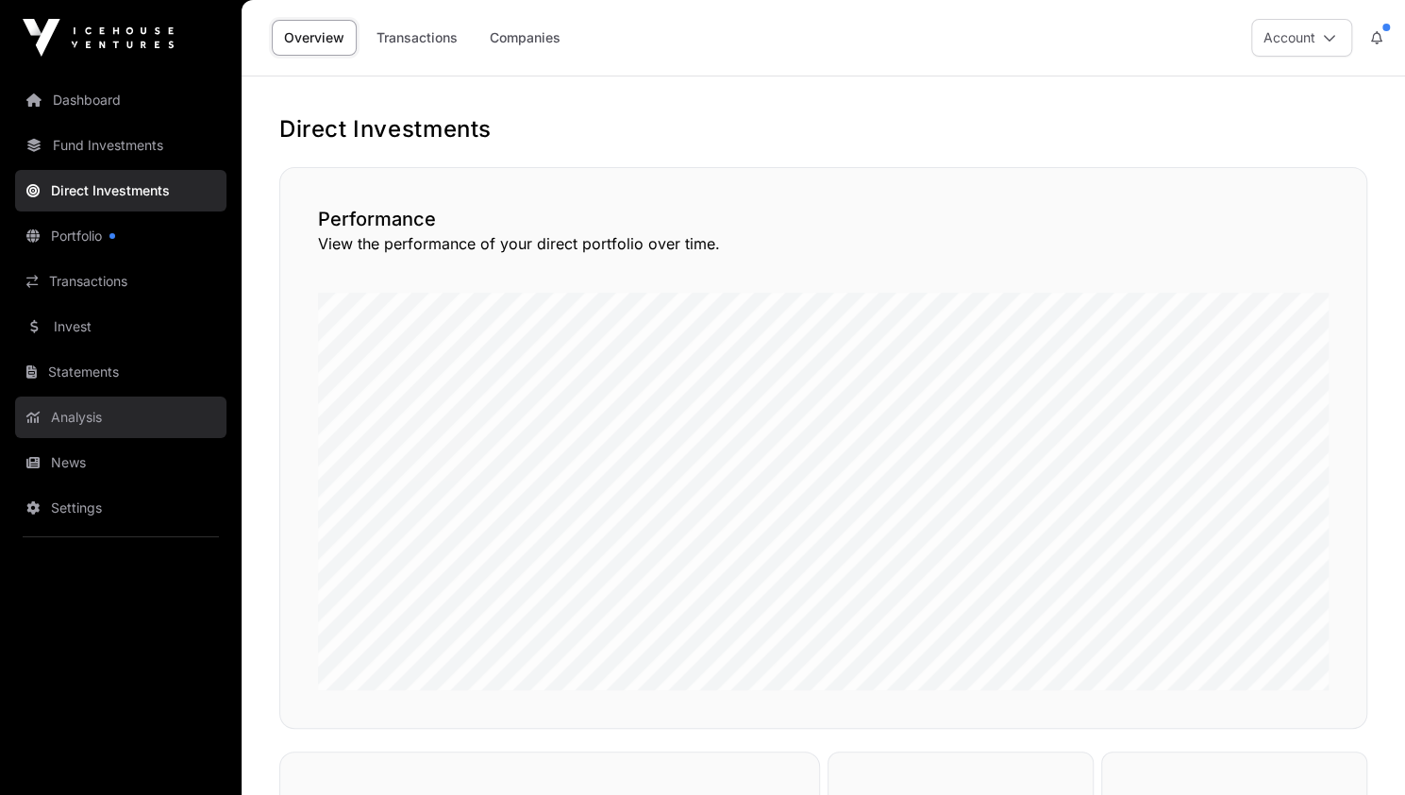
click at [82, 405] on link "Analysis" at bounding box center [120, 417] width 211 height 42
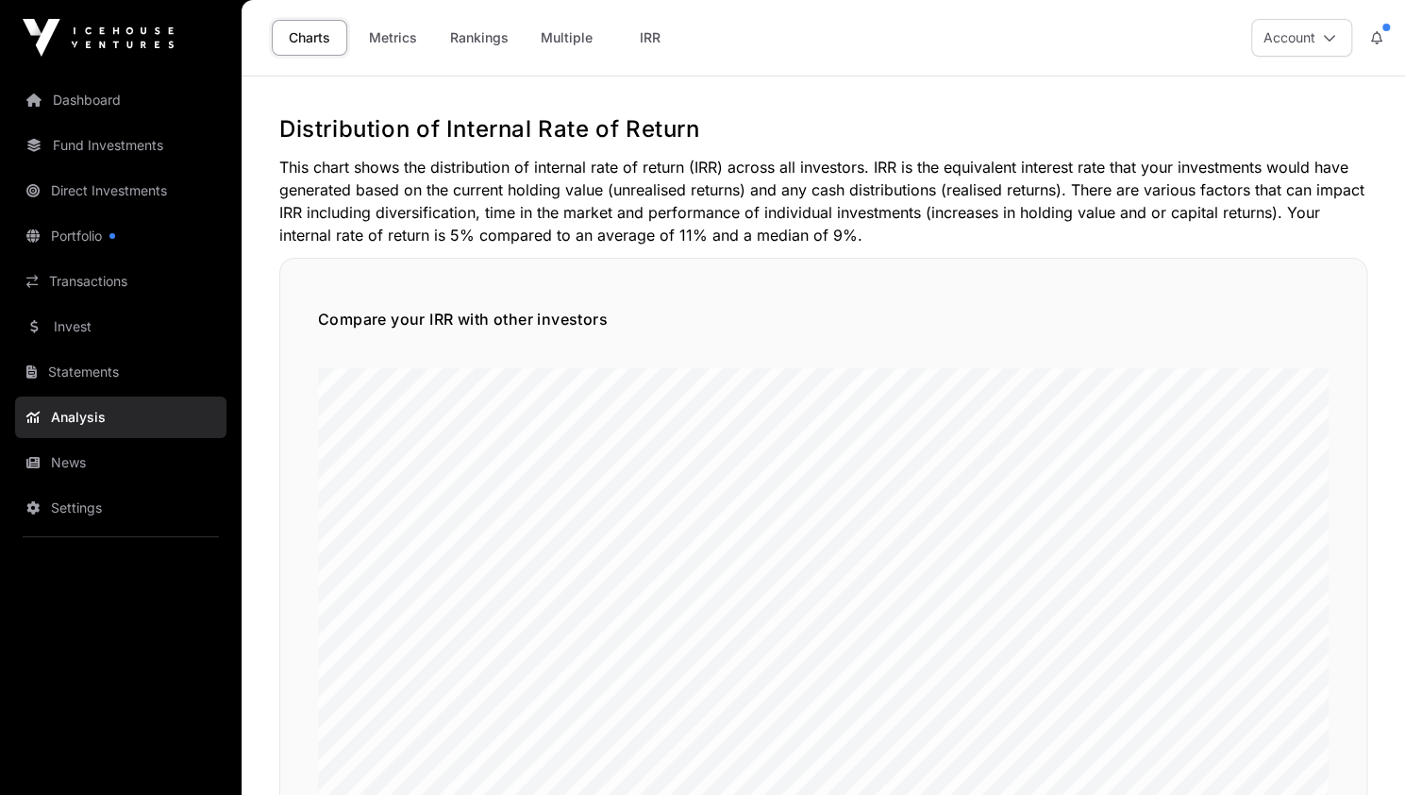
click at [77, 415] on link "Analysis" at bounding box center [120, 417] width 211 height 42
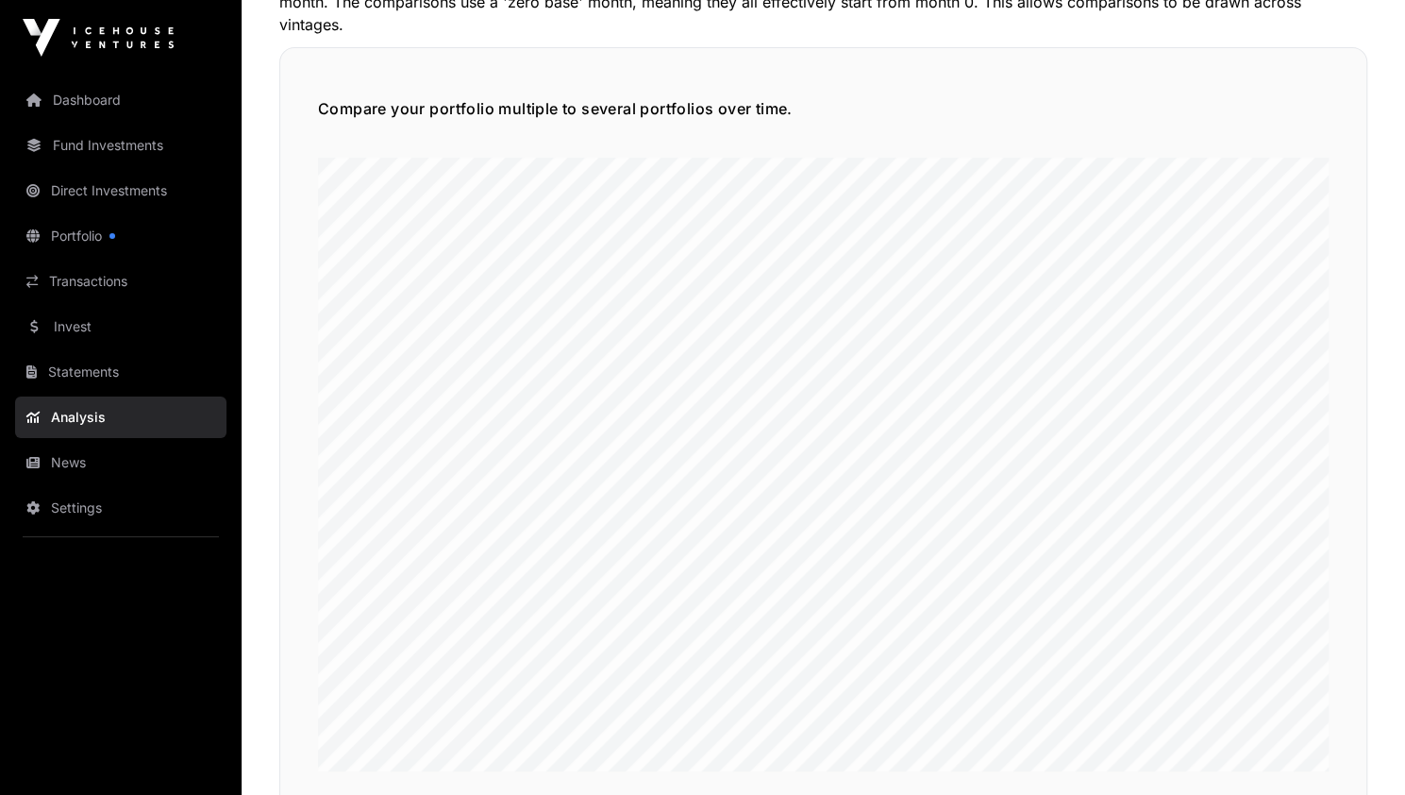
scroll to position [4294, 0]
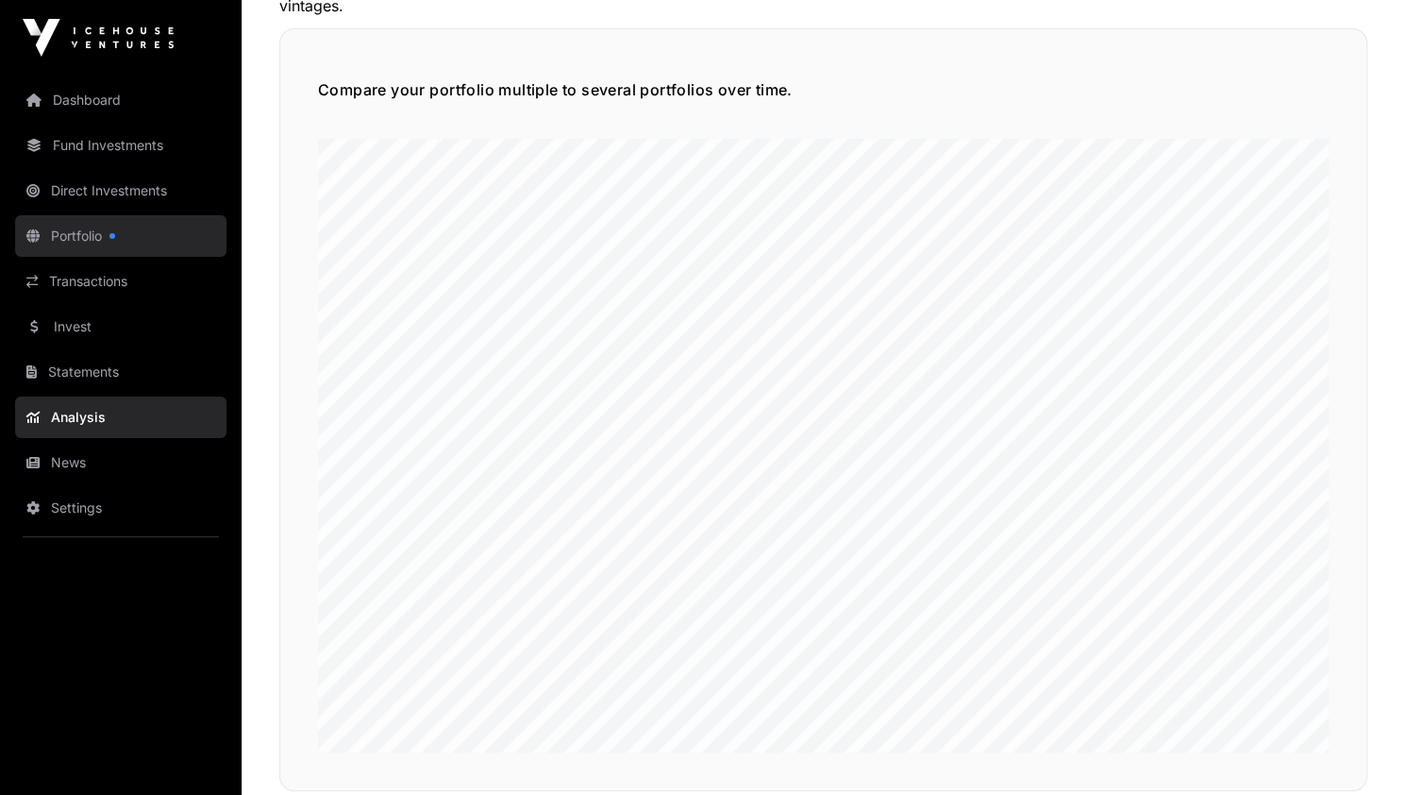
click at [83, 237] on link "Portfolio" at bounding box center [120, 236] width 211 height 42
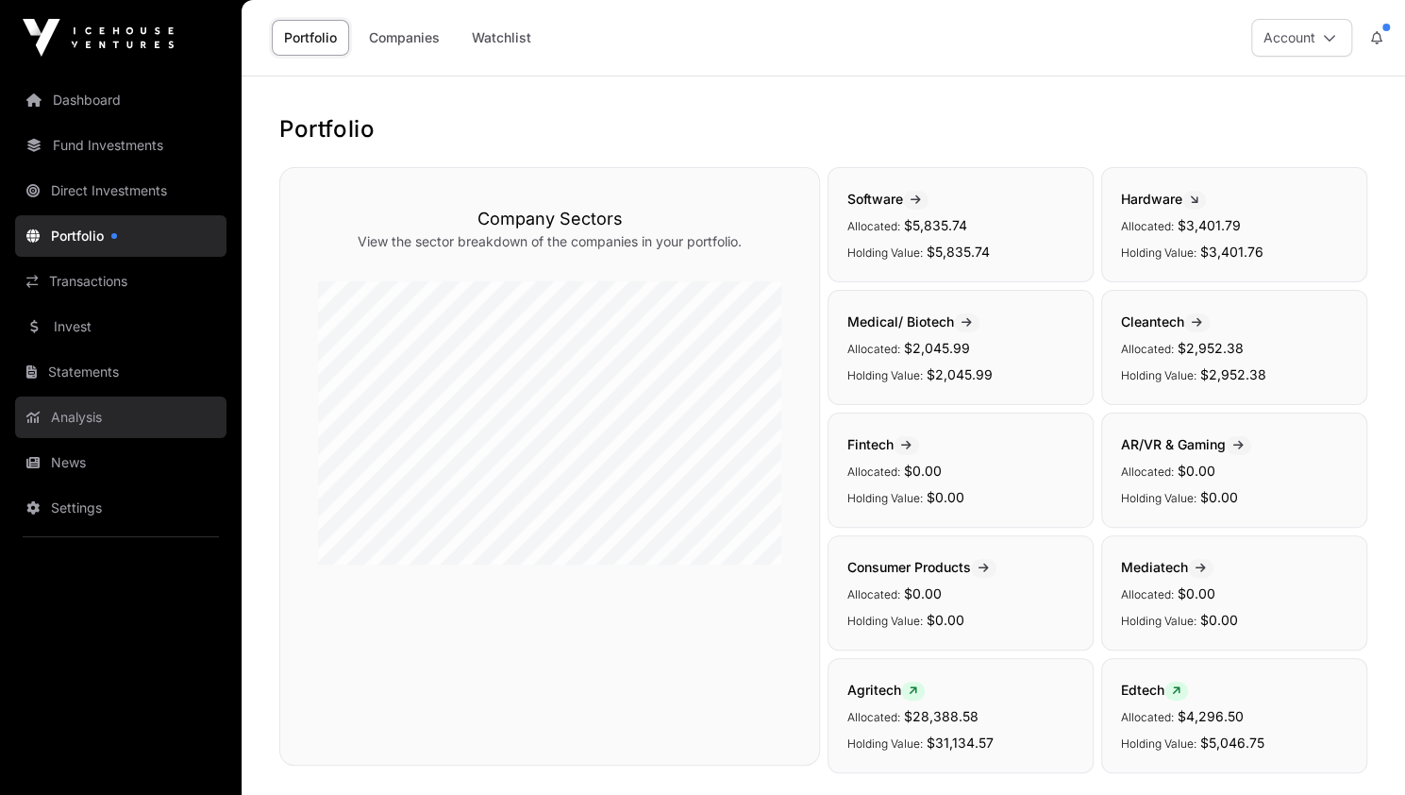
click at [72, 419] on link "Analysis" at bounding box center [120, 417] width 211 height 42
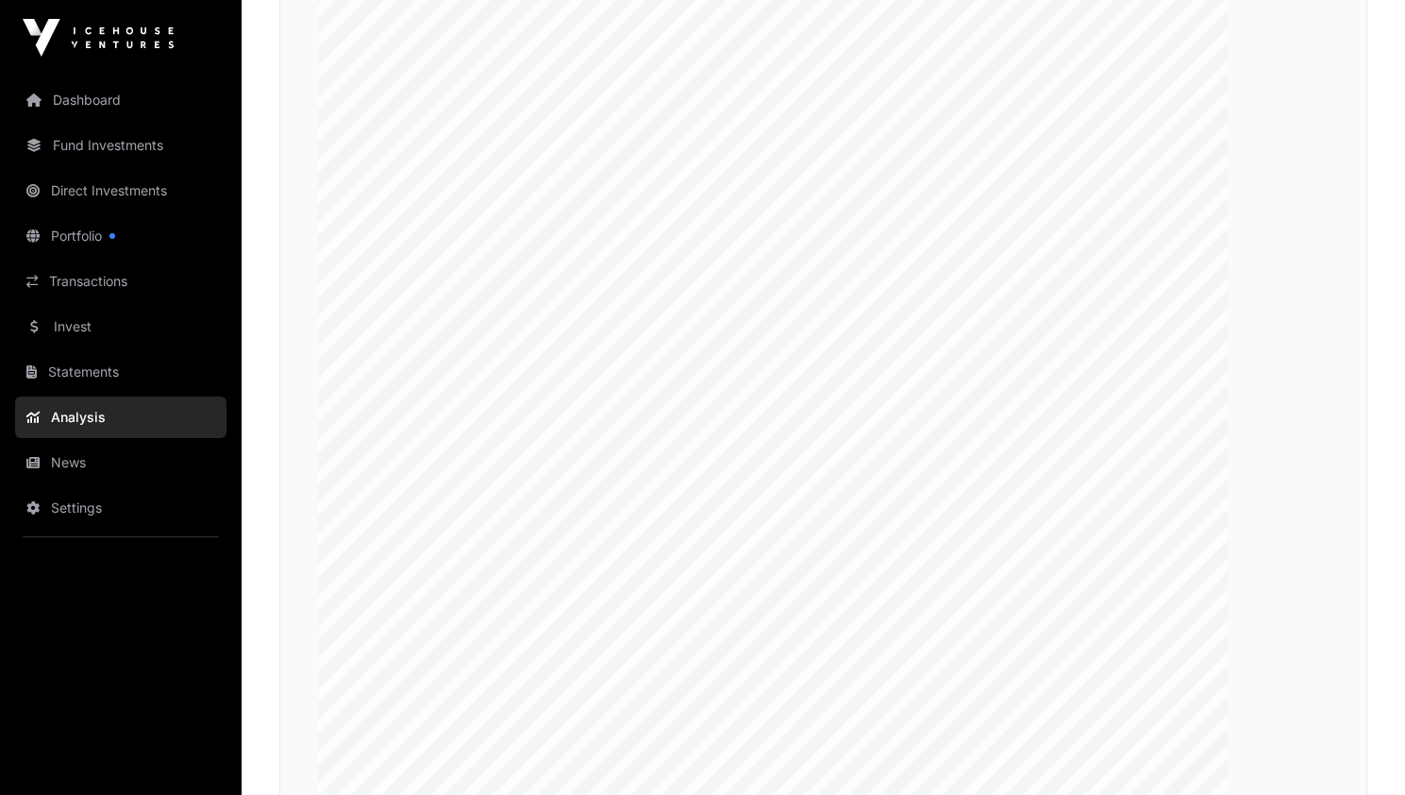
scroll to position [3231, 0]
click at [76, 516] on link "Settings" at bounding box center [120, 508] width 211 height 42
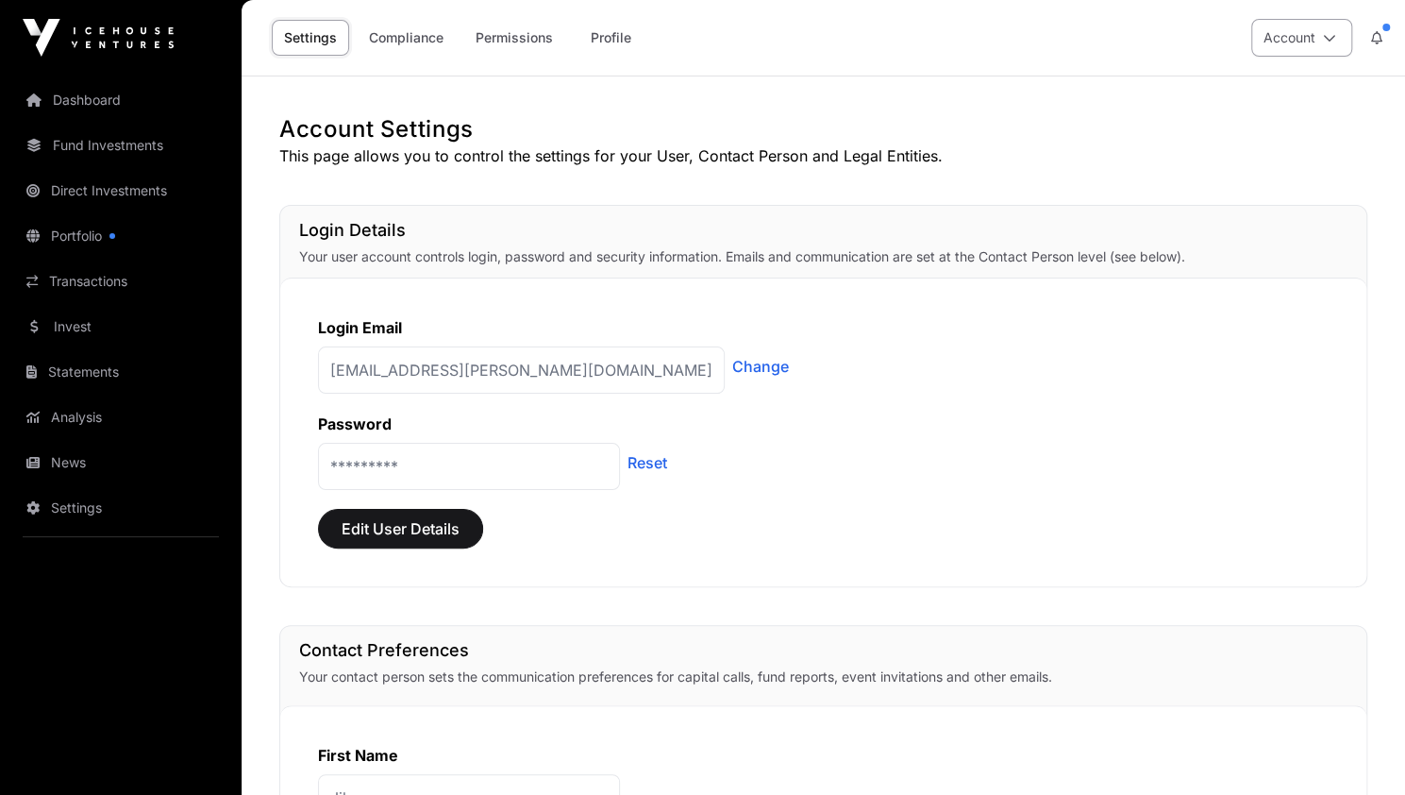
click at [1318, 41] on button "Account" at bounding box center [1301, 38] width 101 height 38
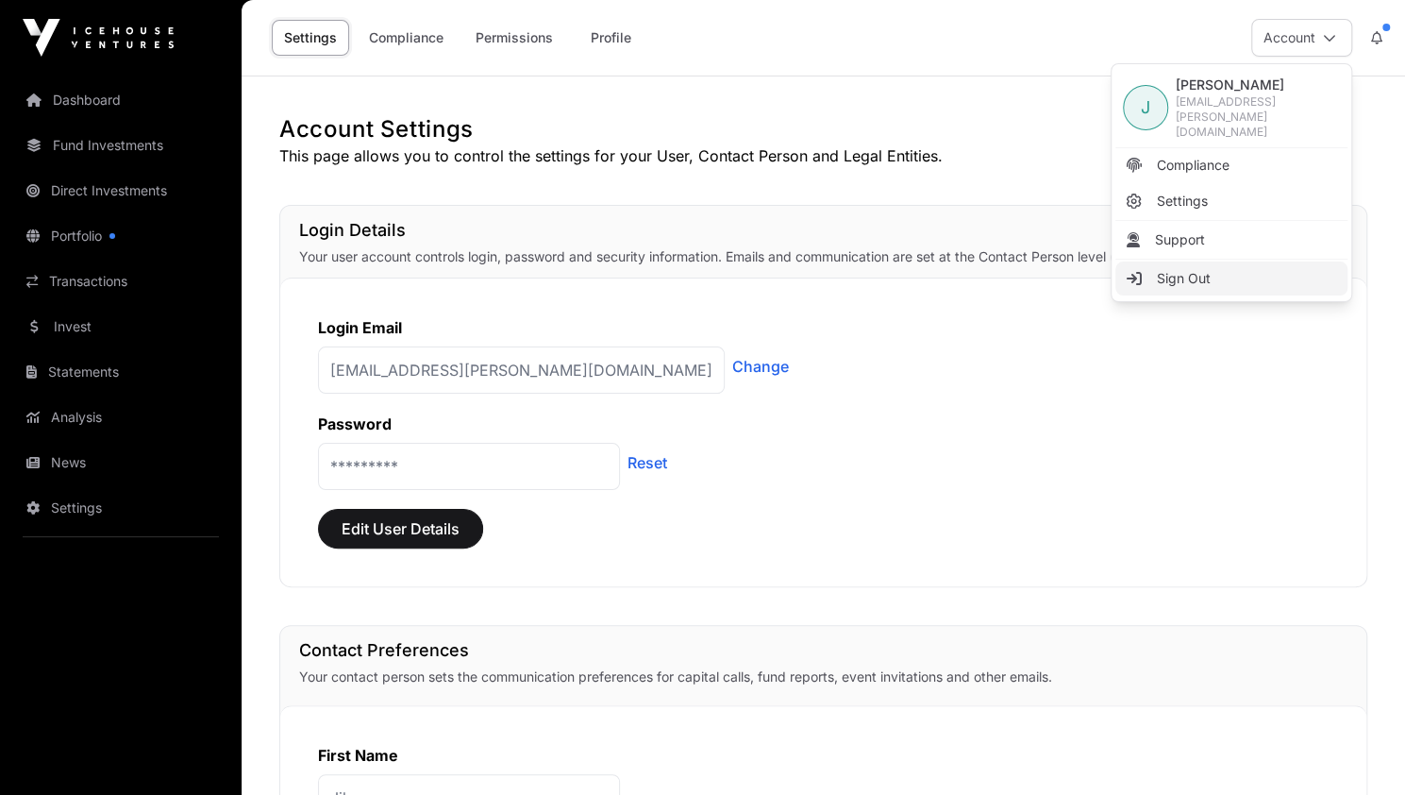
click at [1174, 269] on span "Sign Out" at bounding box center [1184, 278] width 54 height 19
